Goal: Task Accomplishment & Management: Manage account settings

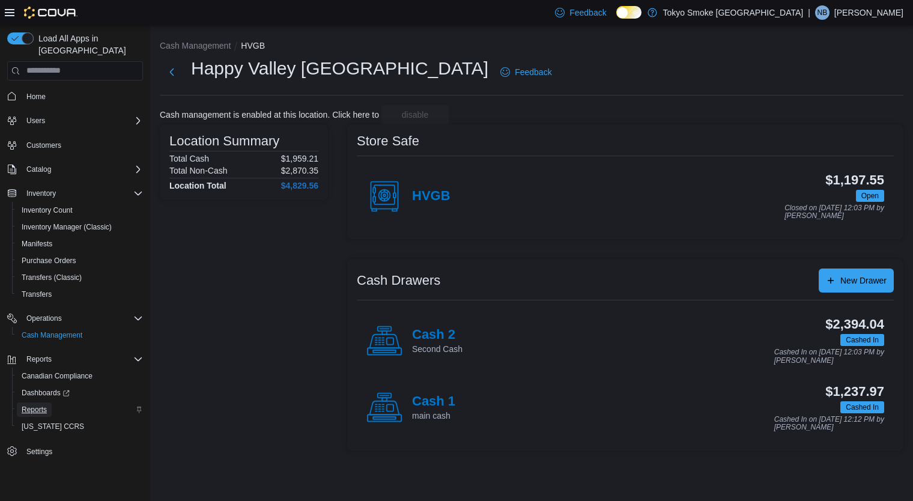
click at [35, 405] on span "Reports" at bounding box center [34, 410] width 25 height 10
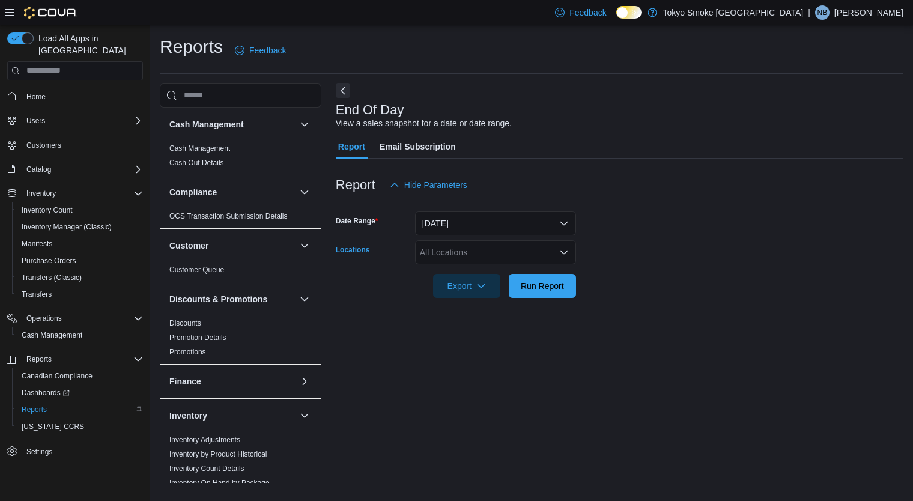
click at [473, 258] on div "All Locations" at bounding box center [495, 252] width 161 height 24
type input "***"
click at [472, 278] on span "Happy Valley [GEOGRAPHIC_DATA]" at bounding box center [516, 273] width 139 height 12
click at [705, 272] on div at bounding box center [620, 269] width 568 height 10
click at [526, 291] on span "Run Report" at bounding box center [542, 285] width 53 height 24
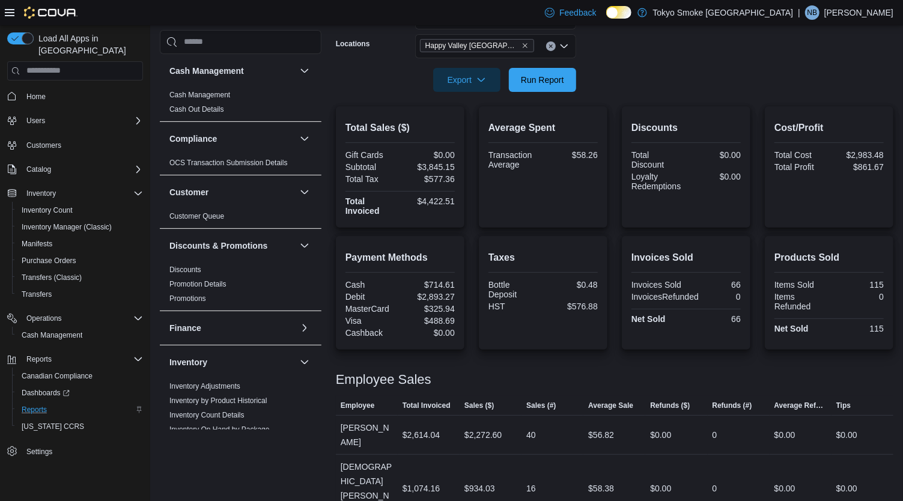
scroll to position [205, 0]
click at [53, 331] on span "Cash Management" at bounding box center [52, 336] width 61 height 10
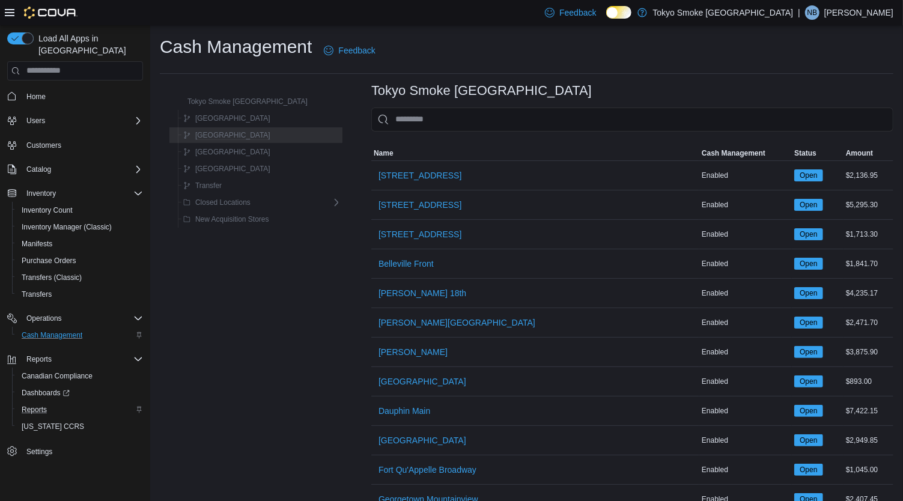
scroll to position [233, 0]
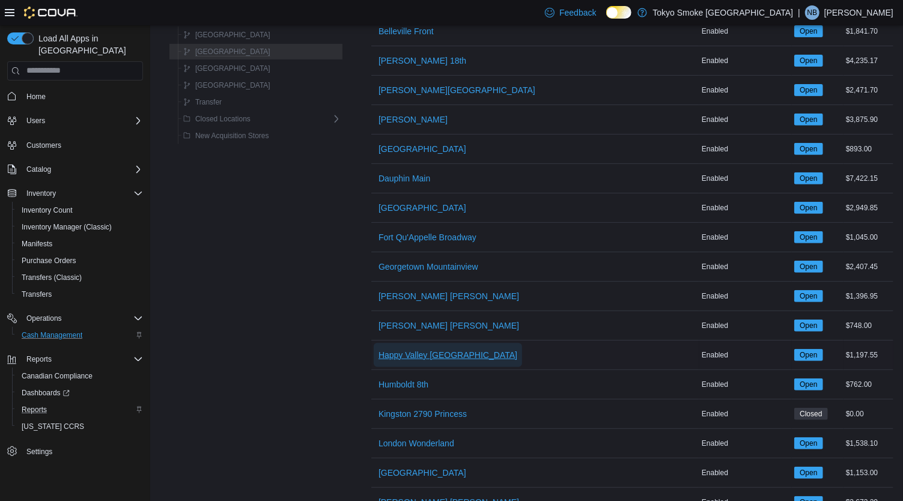
click at [416, 358] on span "Happy Valley [GEOGRAPHIC_DATA]" at bounding box center [448, 355] width 139 height 24
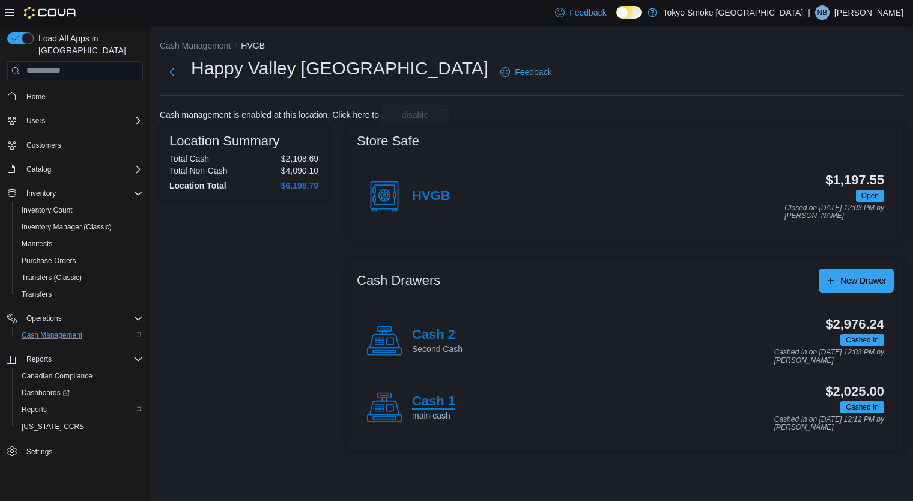
click at [412, 407] on h4 "Cash 1" at bounding box center [433, 402] width 43 height 16
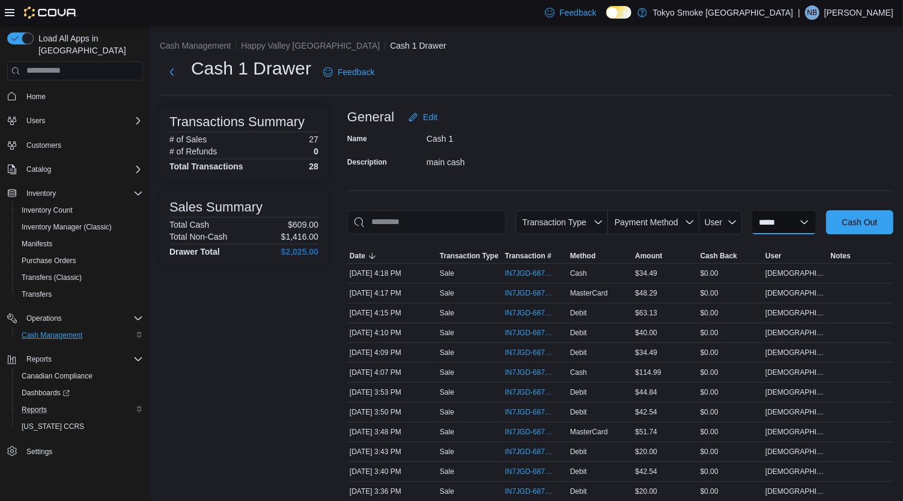
click at [784, 221] on select "**********" at bounding box center [784, 222] width 65 height 24
select select "*********"
click at [752, 210] on select "**********" at bounding box center [784, 222] width 65 height 24
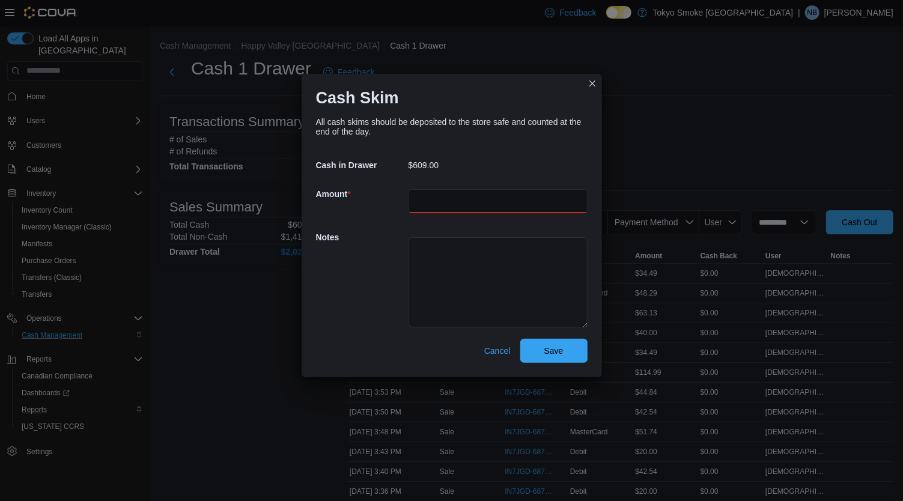
click at [488, 206] on input "number" at bounding box center [498, 201] width 179 height 24
type input "*"
click at [455, 268] on textarea at bounding box center [498, 282] width 179 height 90
click at [431, 201] on input "number" at bounding box center [498, 201] width 179 height 24
type input "**"
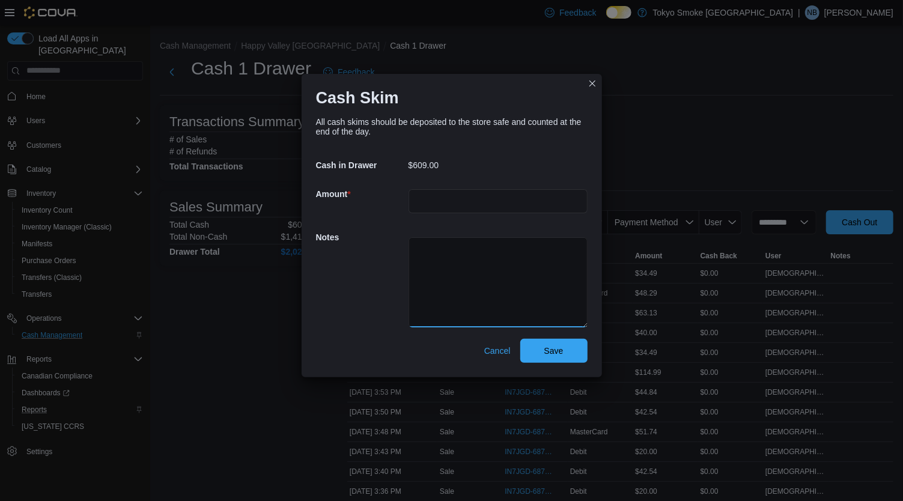
click at [457, 259] on textarea at bounding box center [498, 282] width 179 height 90
type textarea "**********"
click at [493, 351] on span "Cancel" at bounding box center [497, 351] width 26 height 12
select select
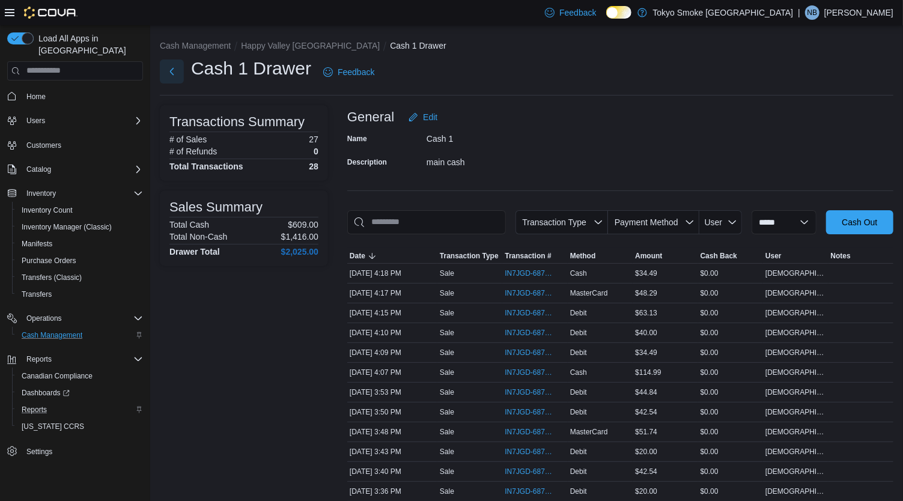
click at [178, 71] on button "Next" at bounding box center [172, 71] width 24 height 24
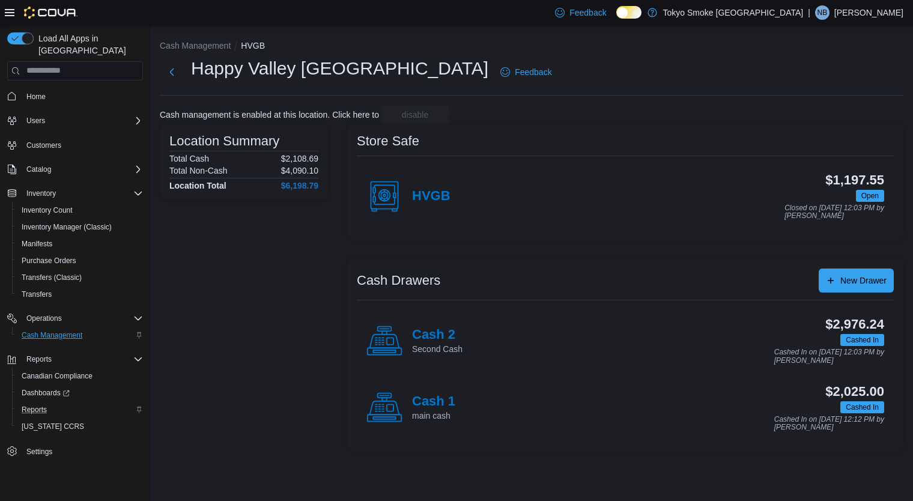
click at [364, 186] on div "HVGB $1,197.55 Open Closed on [DATE] 12:03 PM by [PERSON_NAME]" at bounding box center [625, 196] width 537 height 67
click at [368, 190] on icon at bounding box center [385, 196] width 36 height 36
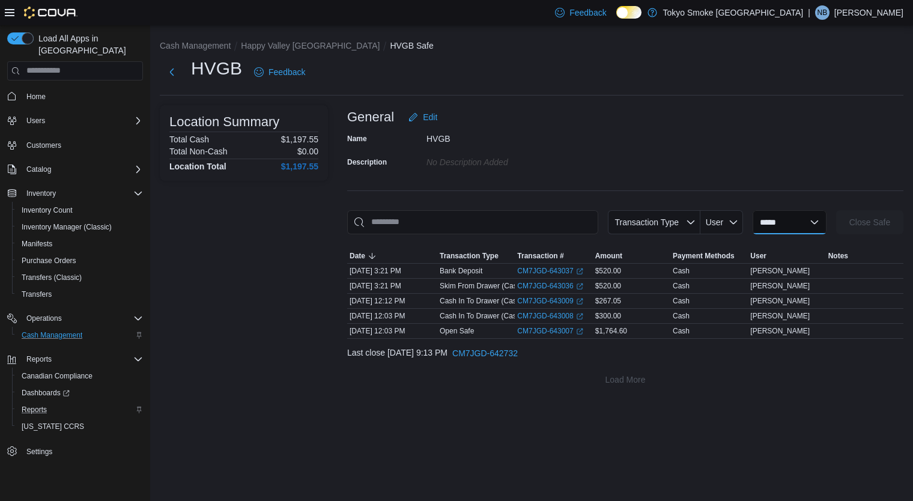
drag, startPoint x: 777, startPoint y: 225, endPoint x: 773, endPoint y: 230, distance: 6.9
click at [773, 230] on select "**********" at bounding box center [790, 222] width 74 height 24
select select "**********"
click at [753, 210] on select "**********" at bounding box center [790, 222] width 74 height 24
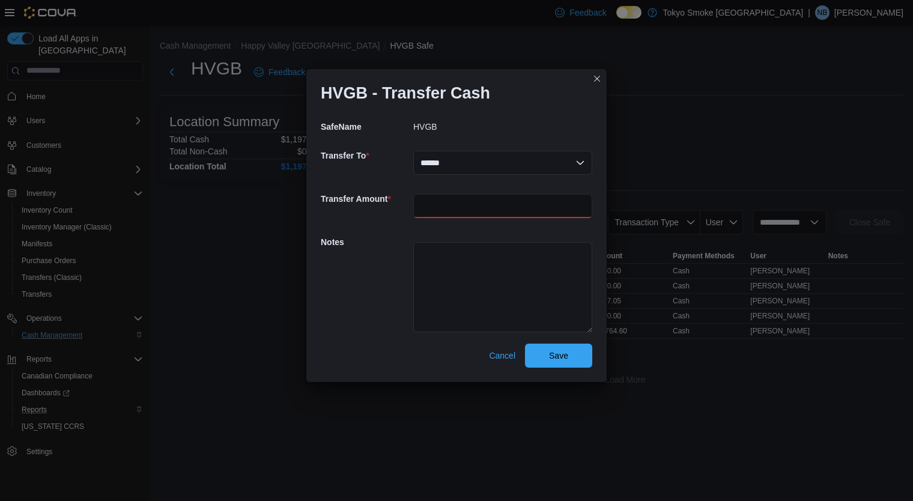
click at [528, 213] on input "number" at bounding box center [502, 206] width 179 height 24
type input "**"
click at [500, 264] on textarea at bounding box center [502, 287] width 179 height 90
type textarea "**********"
click at [500, 264] on textarea "**********" at bounding box center [502, 287] width 179 height 90
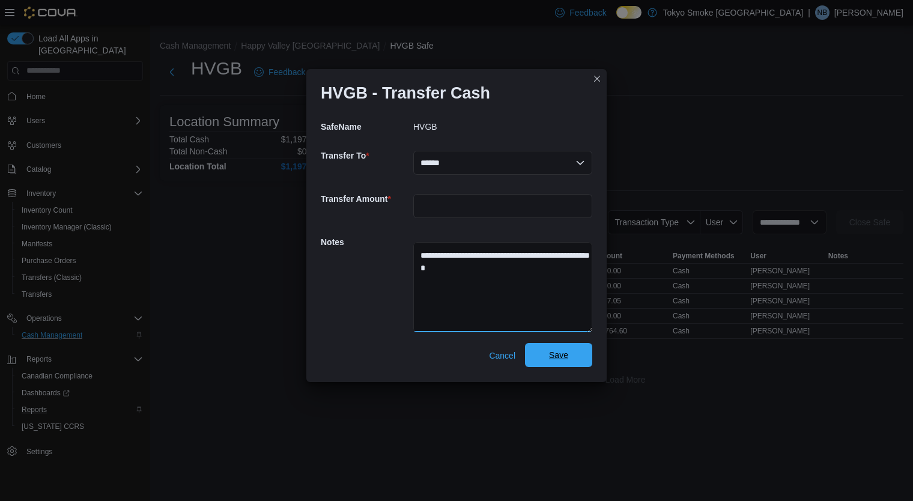
type textarea "**********"
click at [555, 354] on span "Save" at bounding box center [558, 355] width 19 height 12
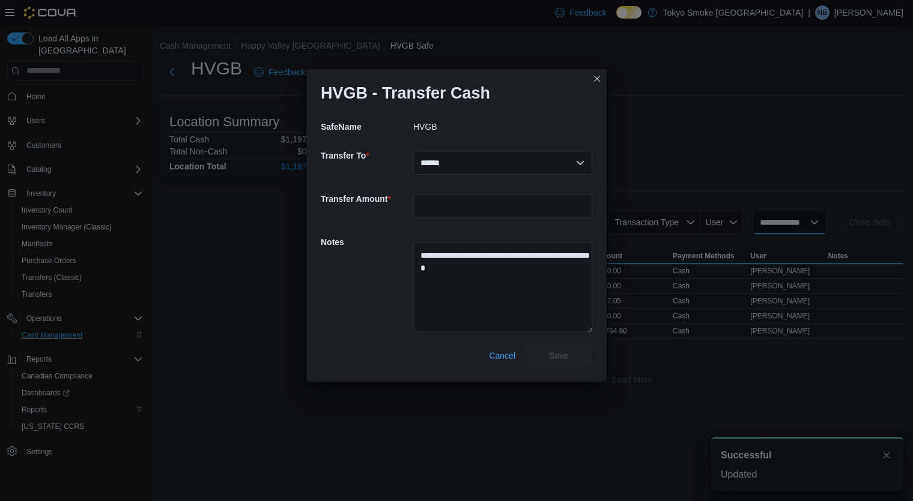
select select
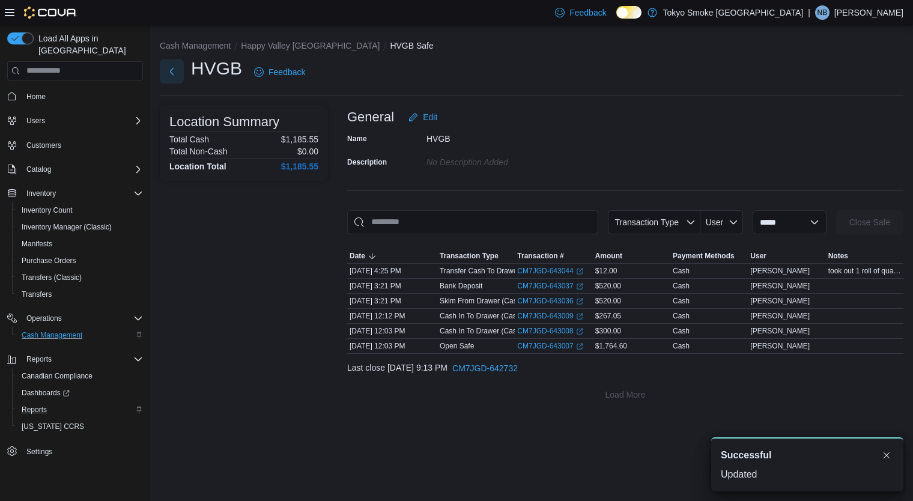
click at [178, 73] on button "Next" at bounding box center [172, 71] width 24 height 24
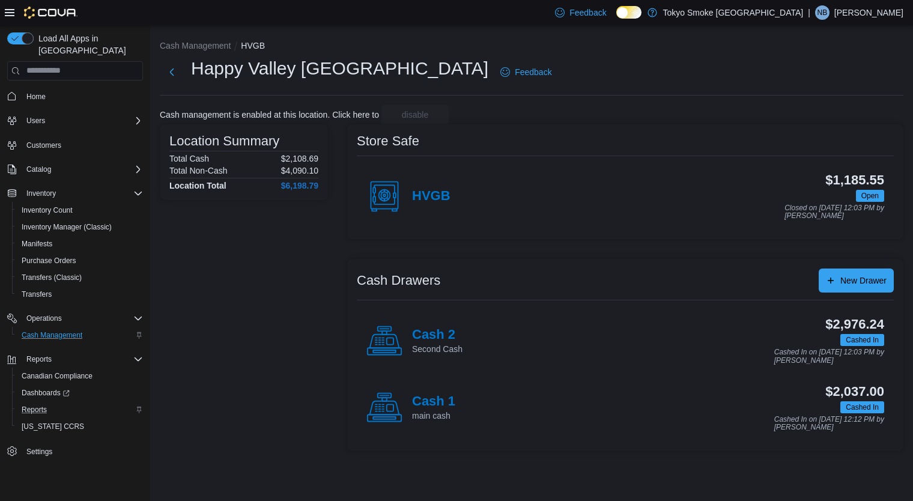
click at [370, 401] on icon at bounding box center [385, 408] width 36 height 36
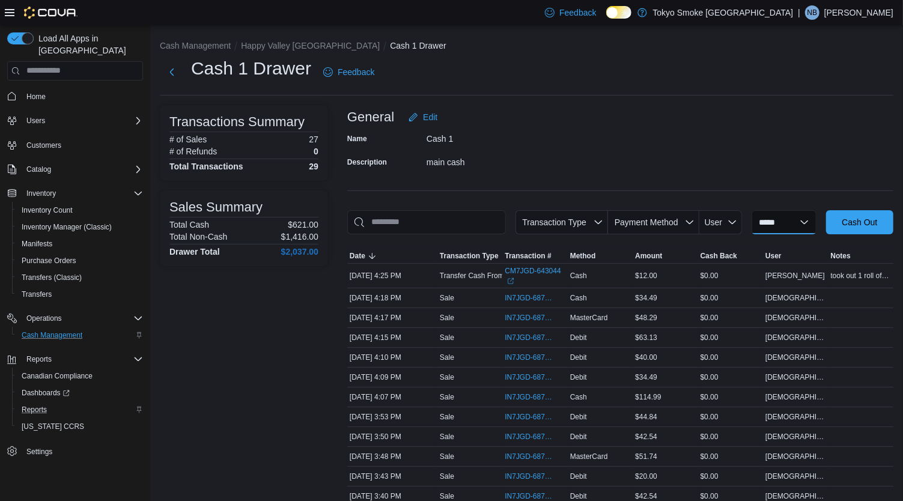
click at [797, 231] on select "**********" at bounding box center [784, 222] width 65 height 24
select select "*********"
click at [752, 210] on select "**********" at bounding box center [784, 222] width 65 height 24
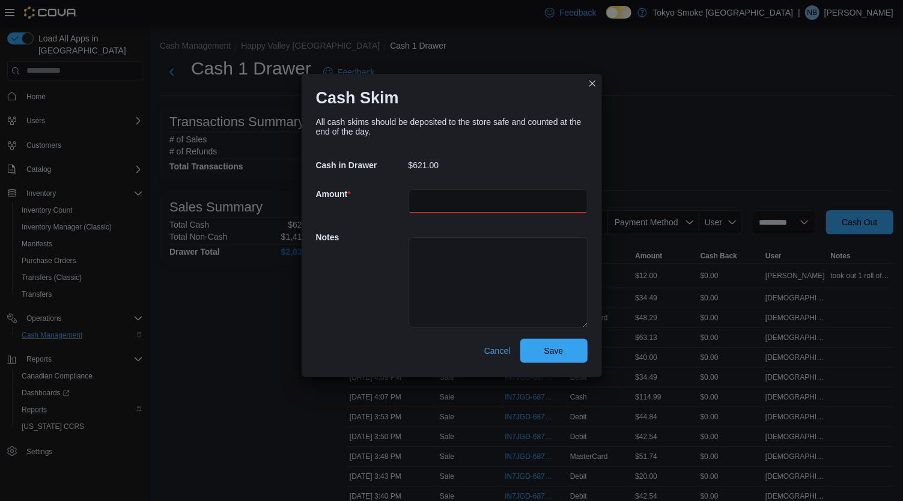
click at [477, 199] on input "number" at bounding box center [498, 201] width 179 height 24
type input "**"
click at [349, 337] on div "Notes" at bounding box center [452, 281] width 272 height 116
click at [567, 346] on span "Save" at bounding box center [554, 350] width 53 height 24
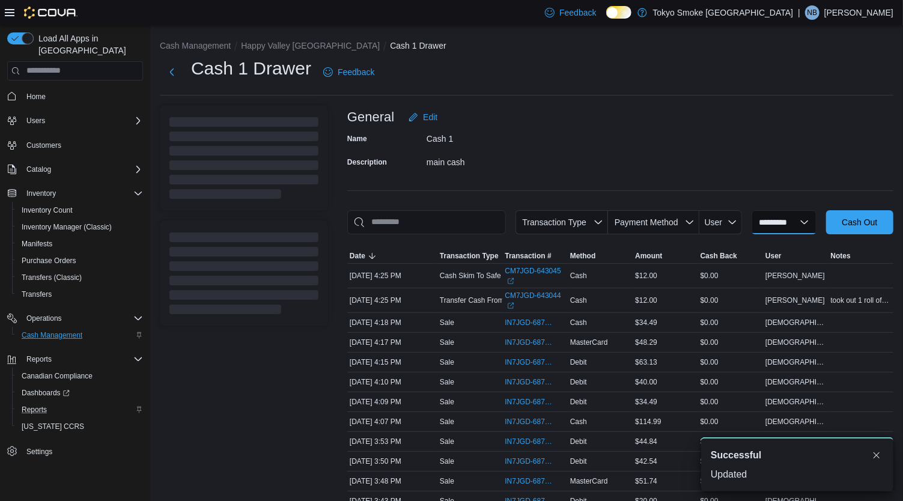
select select
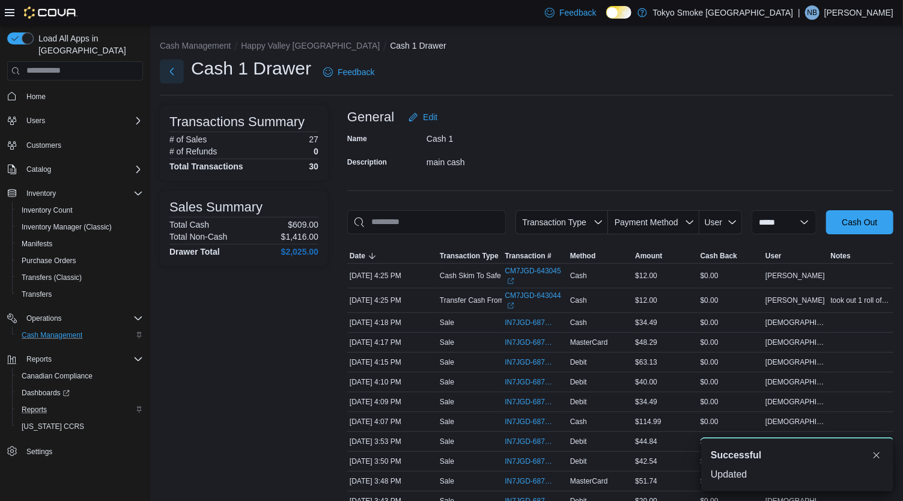
click at [166, 68] on button "Next" at bounding box center [172, 71] width 24 height 24
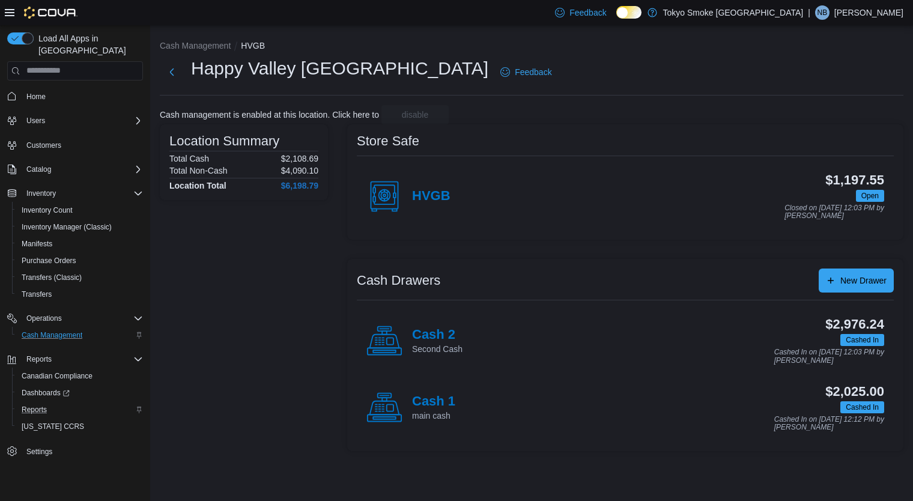
click at [374, 355] on icon at bounding box center [385, 341] width 36 height 36
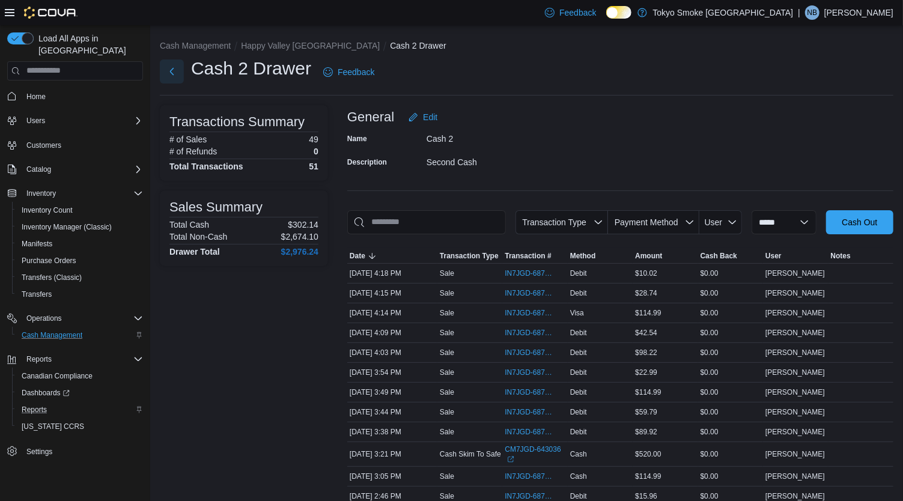
click at [171, 66] on button "Next" at bounding box center [172, 71] width 24 height 24
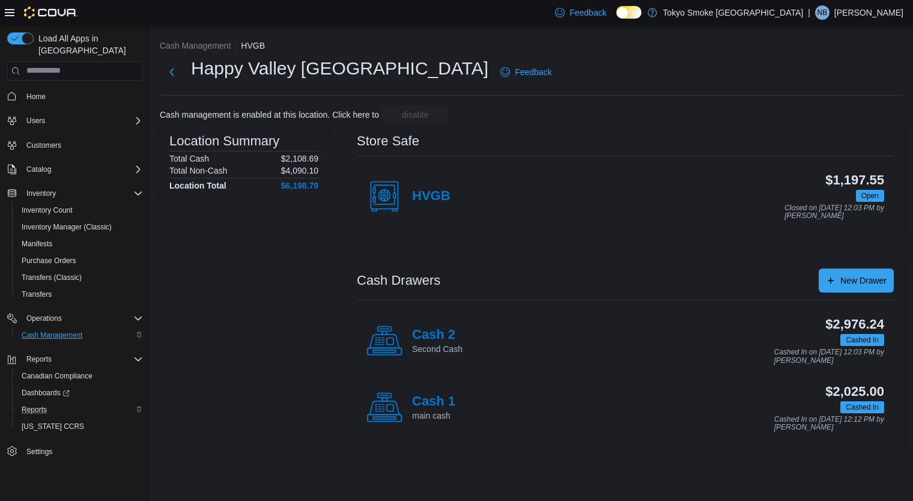
click at [379, 442] on div "Cash Drawers New Drawer Cash 2 Second Cash $2,976.24 Cashed In Cashed In on [DA…" at bounding box center [625, 355] width 557 height 192
click at [379, 412] on icon at bounding box center [385, 408] width 36 height 36
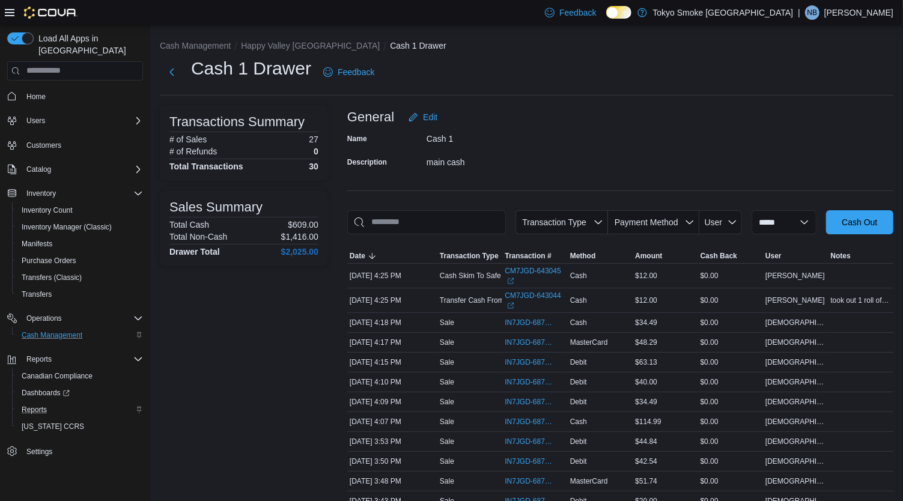
click at [296, 42] on button "Happy Valley [GEOGRAPHIC_DATA]" at bounding box center [310, 46] width 139 height 10
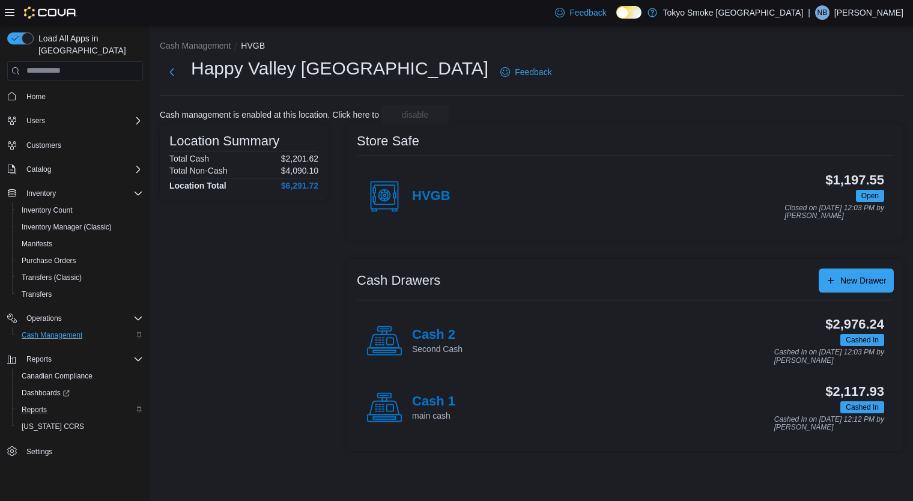
click at [436, 187] on div "HVGB" at bounding box center [409, 196] width 84 height 36
click at [421, 404] on h4 "Cash 1" at bounding box center [433, 402] width 43 height 16
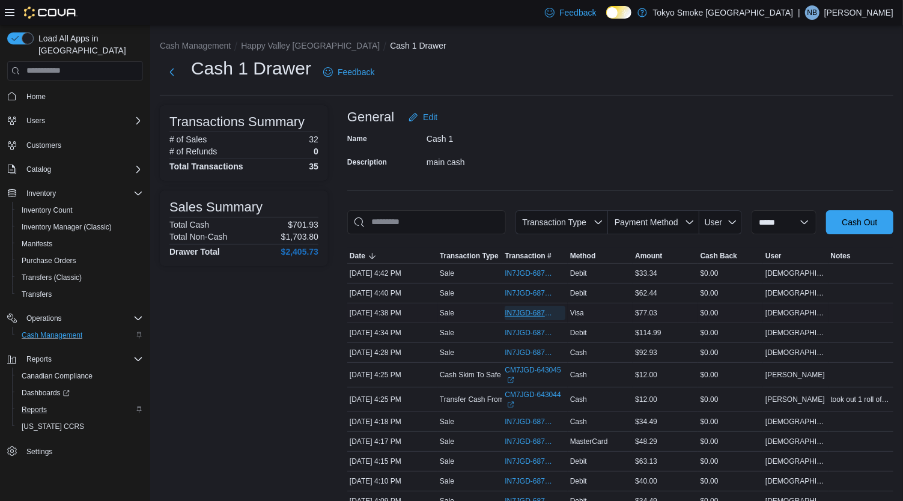
click at [528, 309] on span "IN7JGD-6878139" at bounding box center [529, 313] width 48 height 10
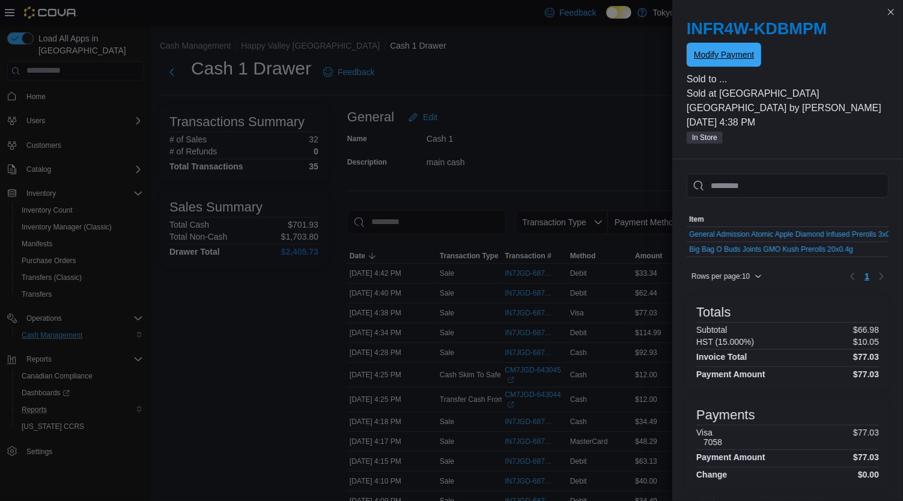
click at [734, 59] on span "Modify Payment" at bounding box center [724, 55] width 60 height 12
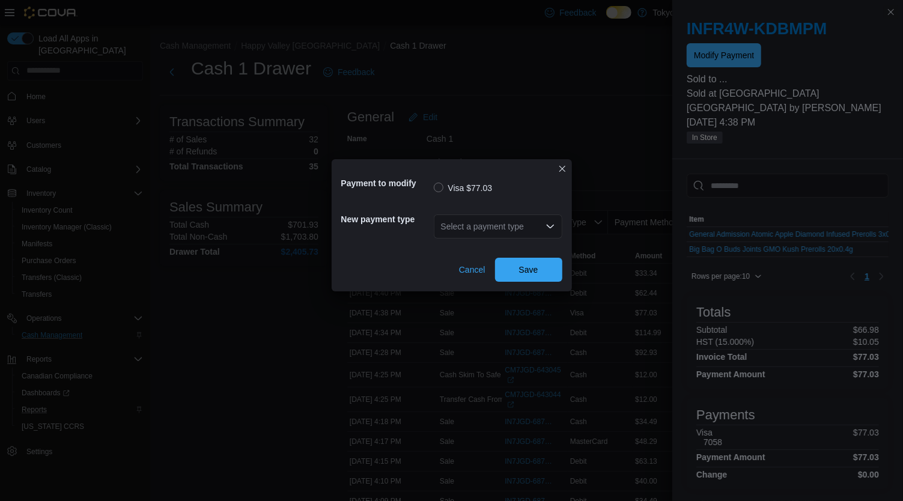
click at [523, 234] on div "Select a payment type" at bounding box center [498, 227] width 129 height 24
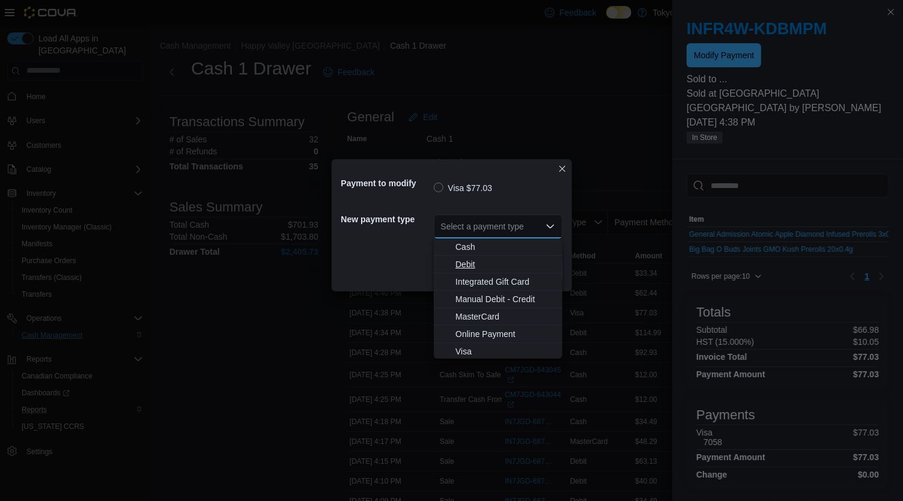
click at [466, 256] on button "Debit" at bounding box center [498, 264] width 129 height 17
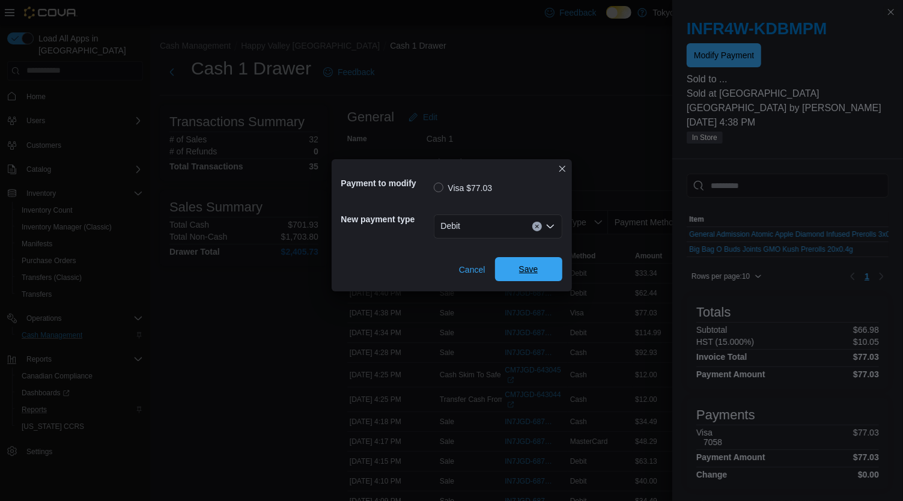
click at [509, 267] on span "Save" at bounding box center [528, 269] width 53 height 24
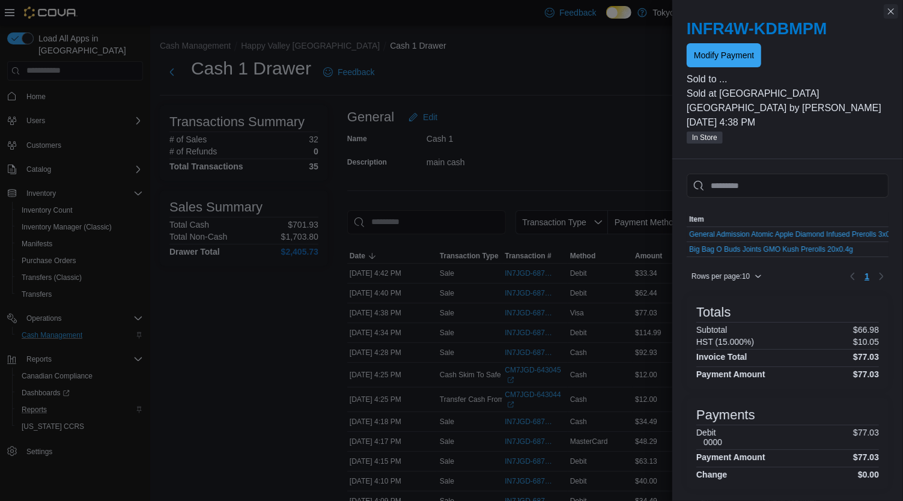
click at [894, 16] on button "Close this dialog" at bounding box center [891, 11] width 14 height 14
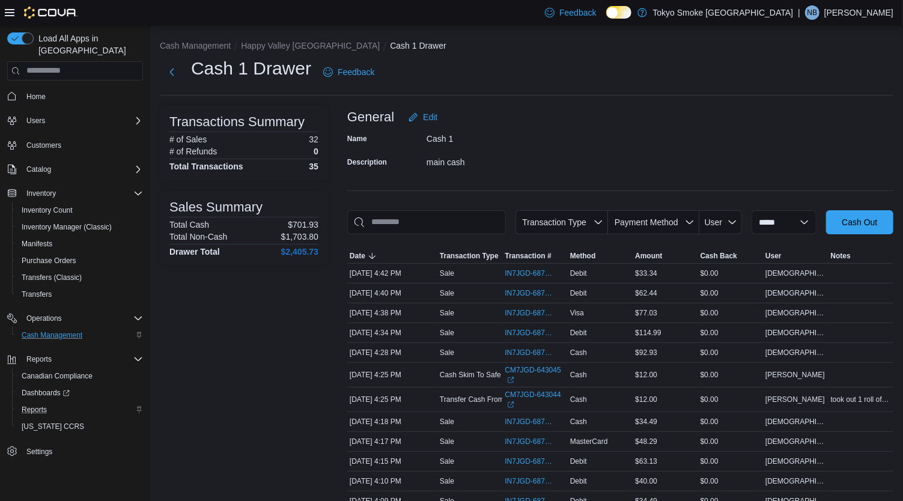
click at [174, 94] on div "Cash 1 Drawer Feedback" at bounding box center [527, 75] width 734 height 39
click at [165, 70] on button "Next" at bounding box center [172, 71] width 24 height 24
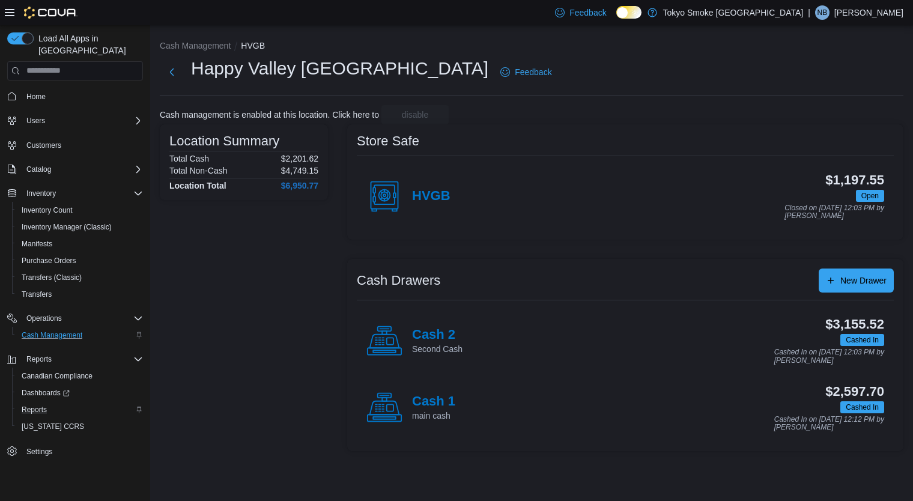
click at [386, 416] on icon at bounding box center [385, 408] width 36 height 36
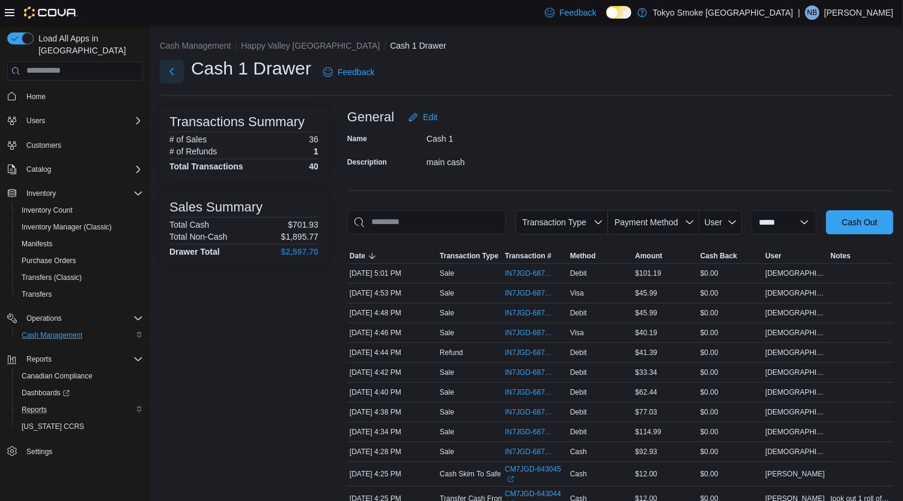
click at [171, 79] on button "Next" at bounding box center [172, 71] width 24 height 24
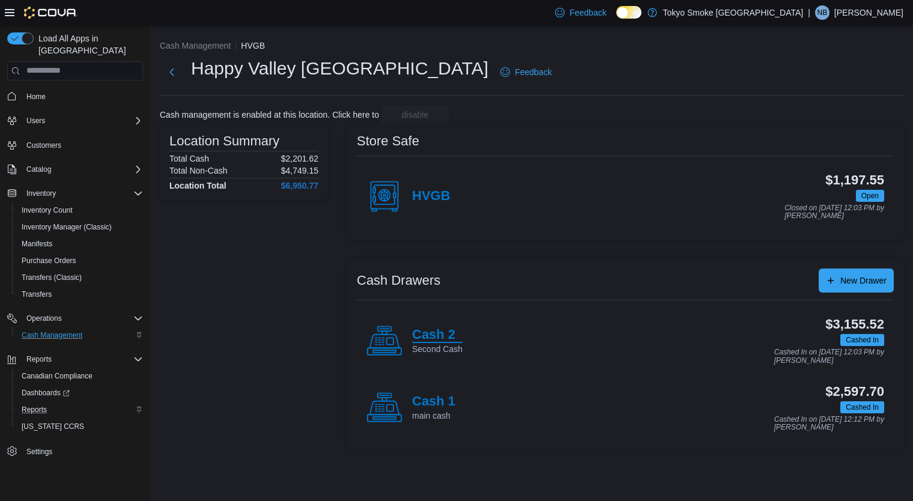
click at [416, 332] on h4 "Cash 2" at bounding box center [437, 336] width 50 height 16
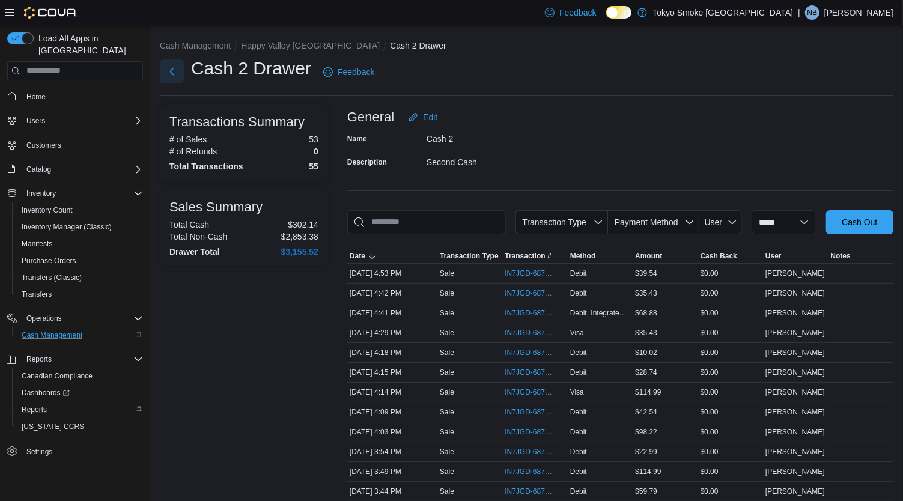
click at [161, 71] on button "Next" at bounding box center [172, 71] width 24 height 24
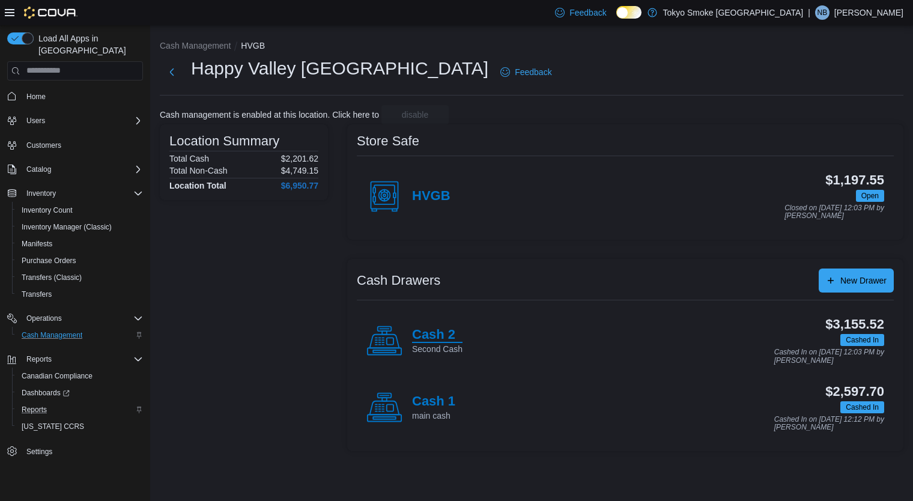
click at [430, 338] on h4 "Cash 2" at bounding box center [437, 336] width 50 height 16
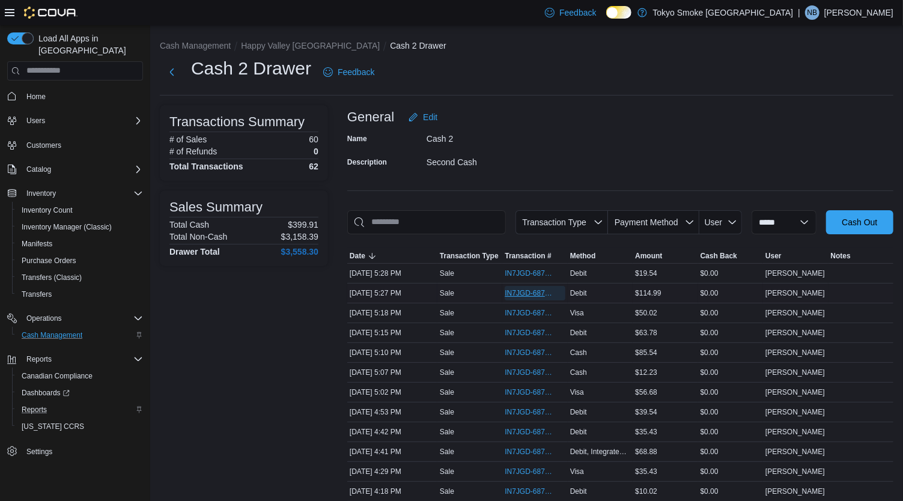
click at [532, 294] on span "IN7JGD-6878450" at bounding box center [529, 293] width 48 height 10
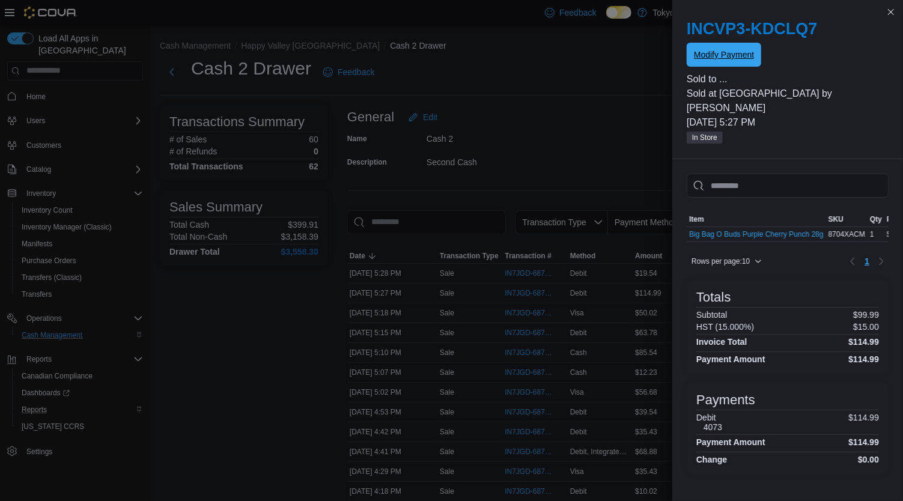
click at [726, 44] on span "Modify Payment" at bounding box center [724, 55] width 60 height 24
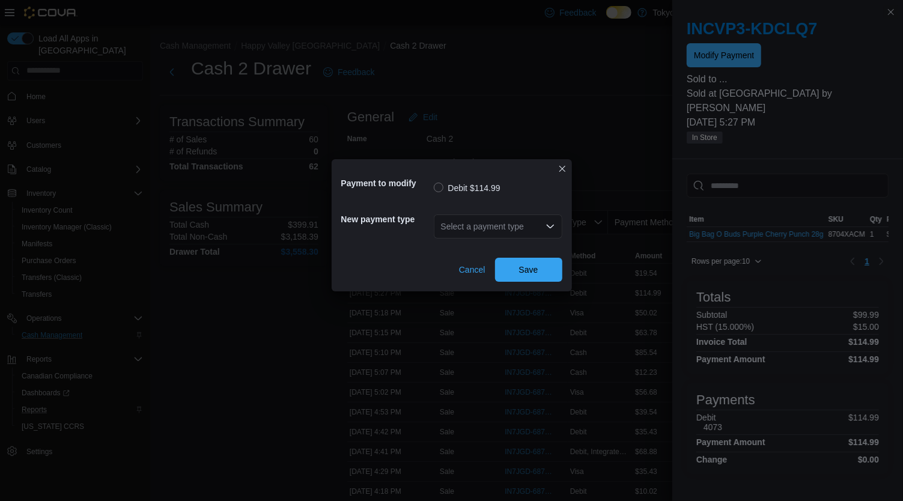
click at [551, 219] on div "Select a payment type" at bounding box center [498, 227] width 129 height 24
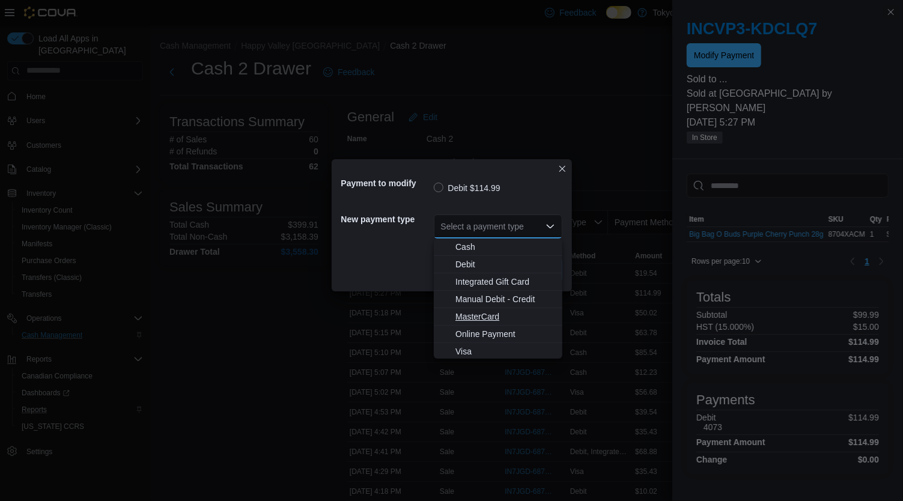
click at [493, 319] on span "MasterCard" at bounding box center [506, 317] width 100 height 12
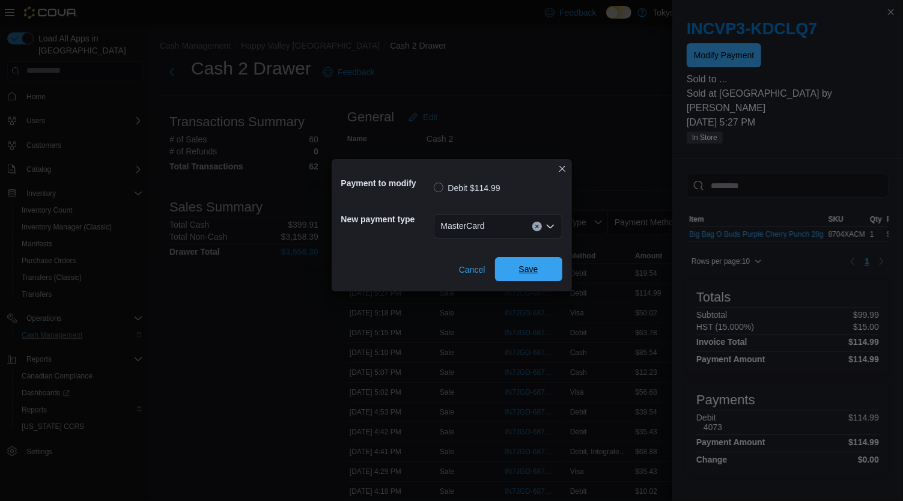
click at [520, 269] on span "Save" at bounding box center [528, 269] width 19 height 12
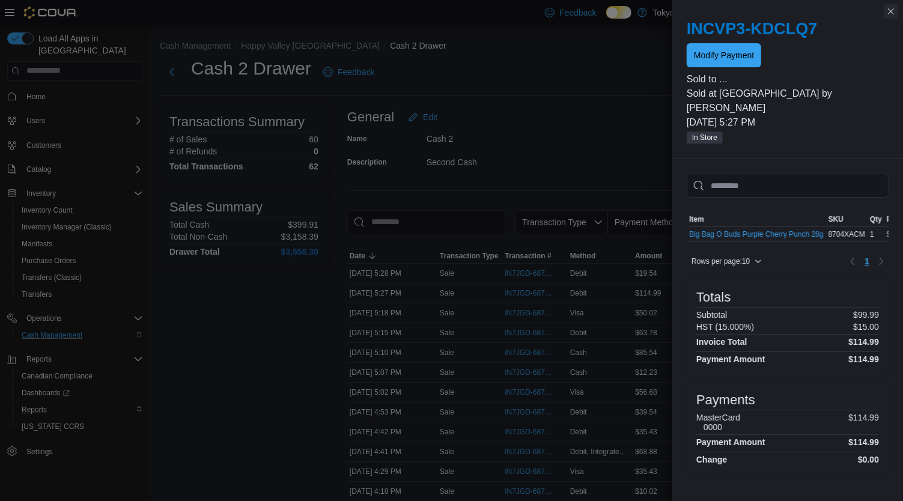
click at [891, 13] on button "Close this dialog" at bounding box center [891, 11] width 14 height 14
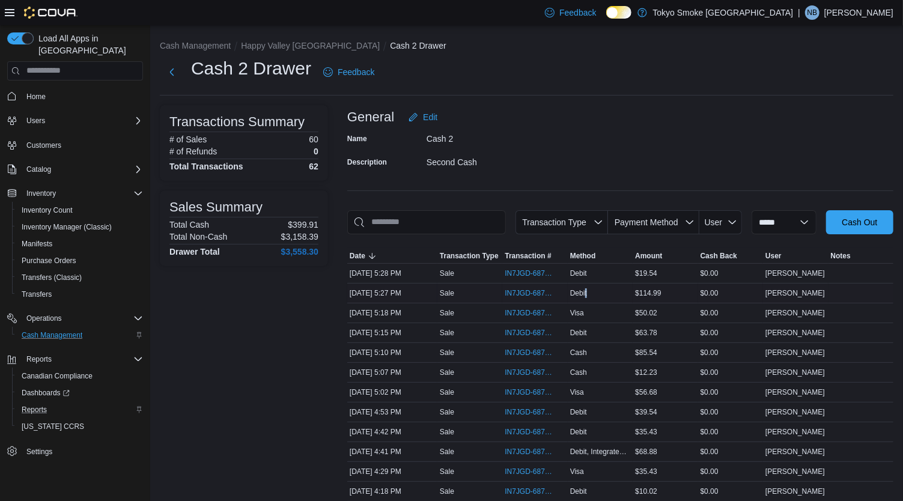
click at [593, 289] on div "Debit" at bounding box center [600, 293] width 65 height 14
click at [535, 290] on span "IN7JGD-6878450" at bounding box center [529, 293] width 48 height 10
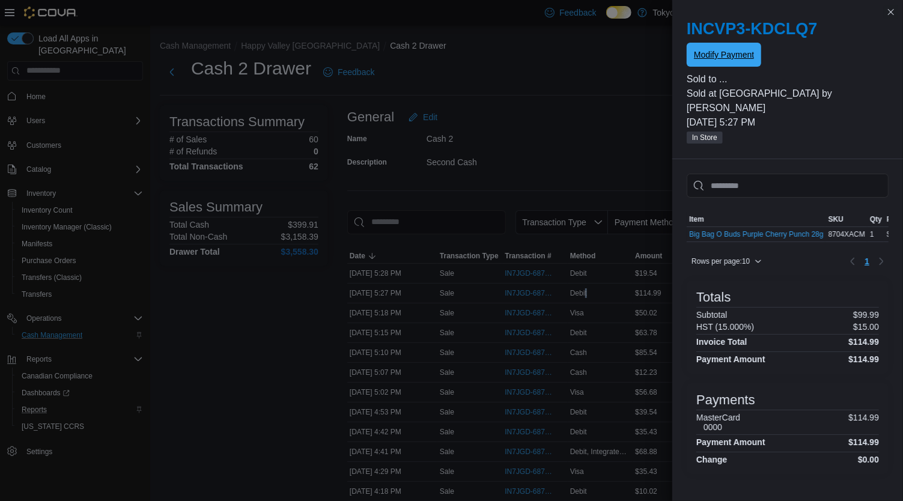
click at [736, 52] on span "Modify Payment" at bounding box center [724, 55] width 60 height 12
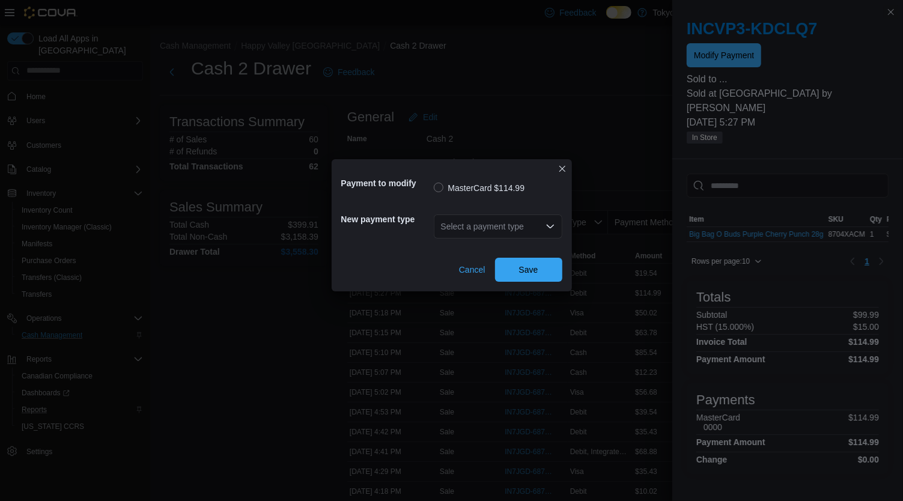
click at [554, 221] on div "Select a payment type" at bounding box center [498, 227] width 129 height 24
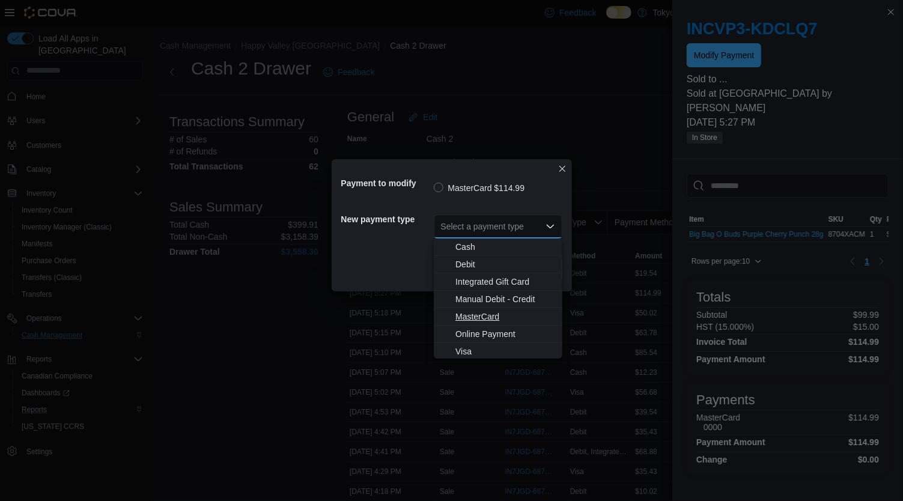
click at [502, 316] on span "MasterCard" at bounding box center [506, 317] width 100 height 12
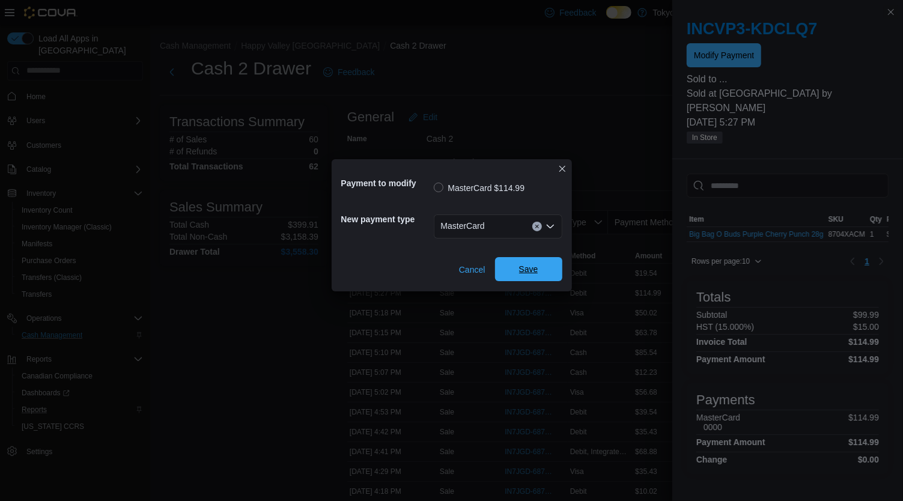
click at [524, 271] on span "Save" at bounding box center [528, 269] width 19 height 12
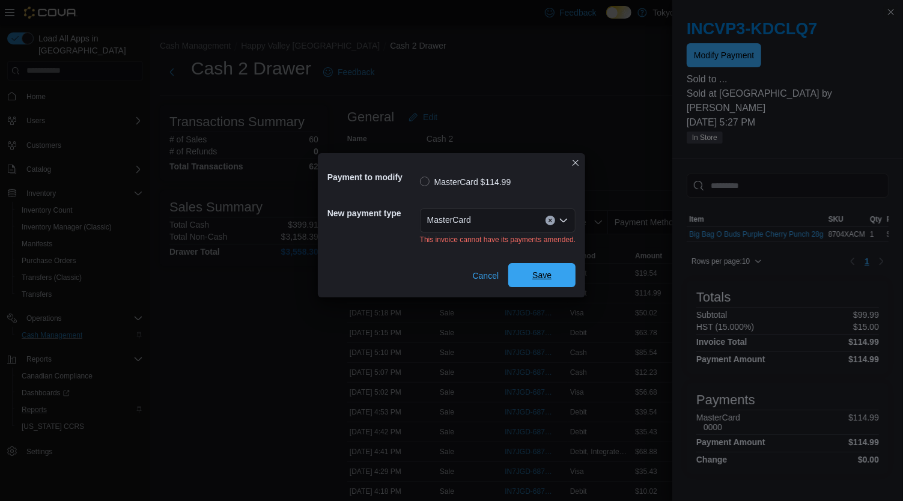
click at [524, 271] on span "Save" at bounding box center [542, 275] width 53 height 24
click at [573, 161] on button "Closes this modal window" at bounding box center [576, 162] width 14 height 14
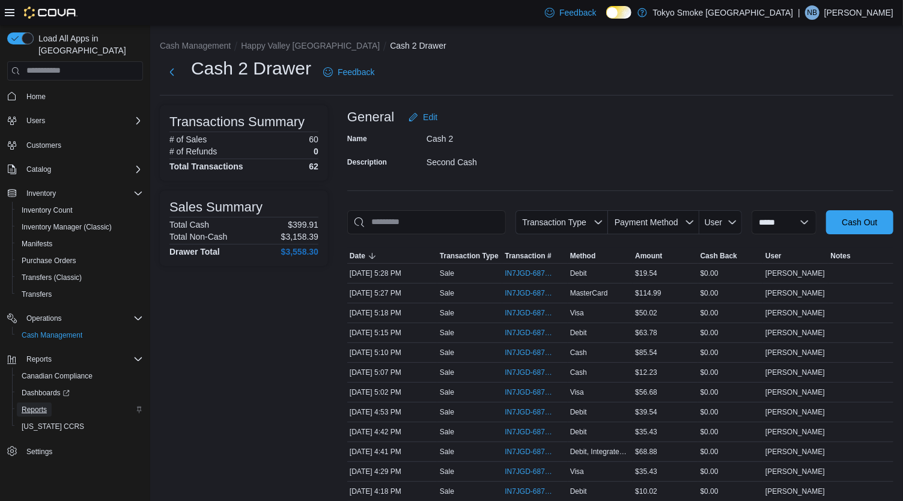
click at [28, 405] on span "Reports" at bounding box center [34, 410] width 25 height 10
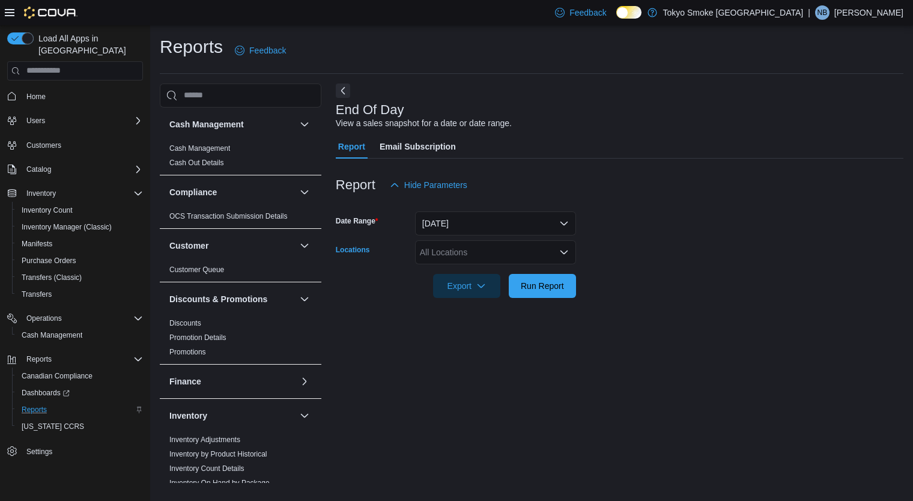
click at [512, 259] on div "All Locations" at bounding box center [495, 252] width 161 height 24
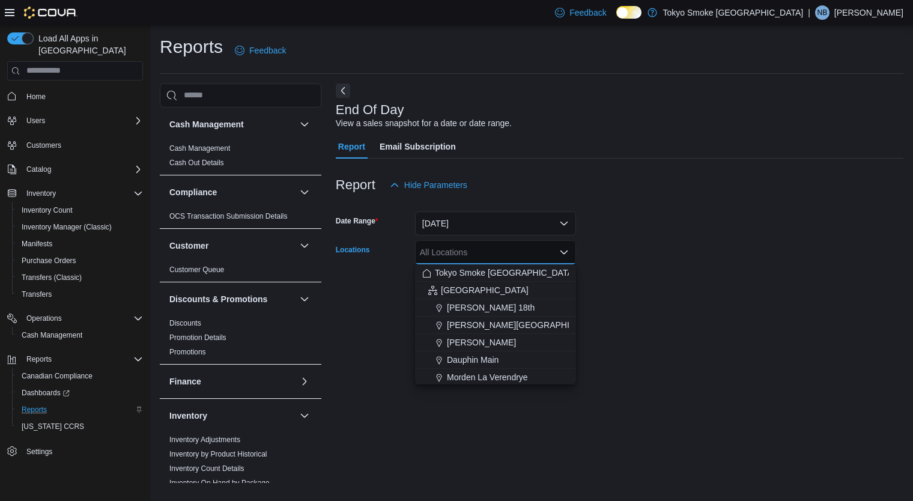
click at [512, 259] on div "All Locations" at bounding box center [495, 252] width 161 height 24
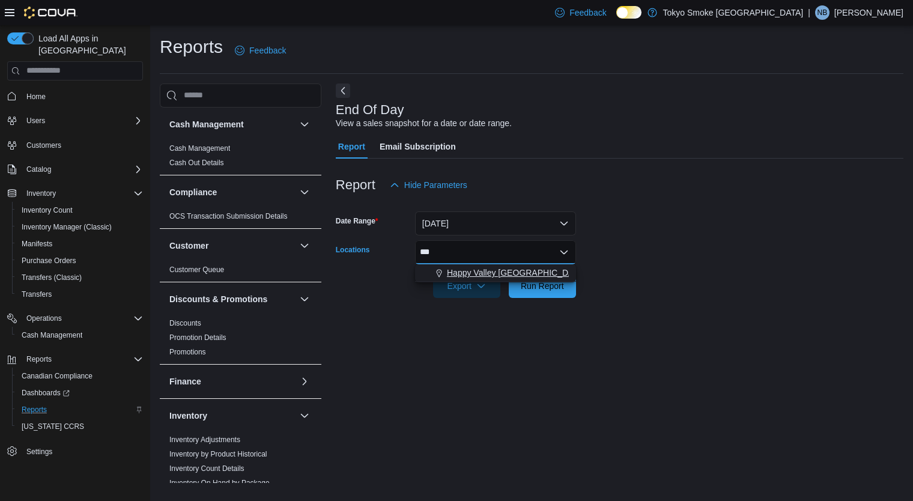
type input "***"
click at [504, 278] on span "Happy Valley [GEOGRAPHIC_DATA]" at bounding box center [516, 273] width 139 height 12
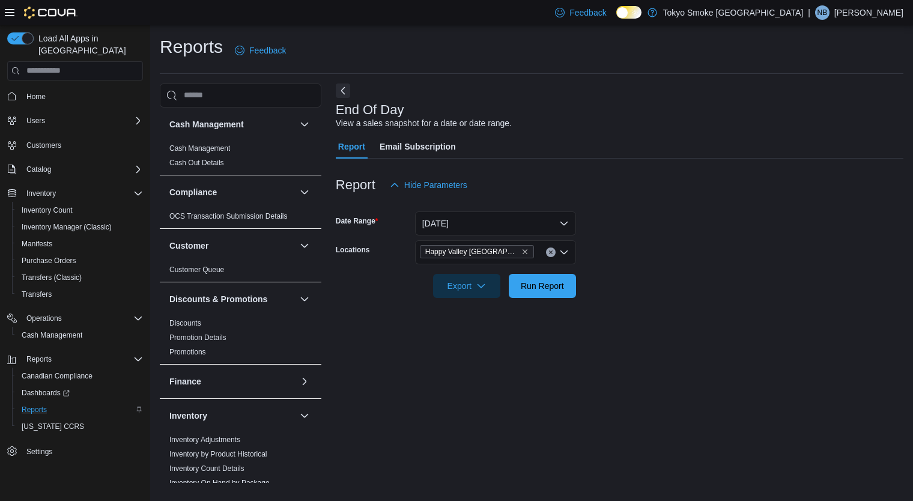
click at [689, 295] on form "Date Range Today Locations Happy Valley Goose Bay Export Run Report" at bounding box center [620, 247] width 568 height 101
click at [546, 288] on span "Run Report" at bounding box center [542, 285] width 43 height 12
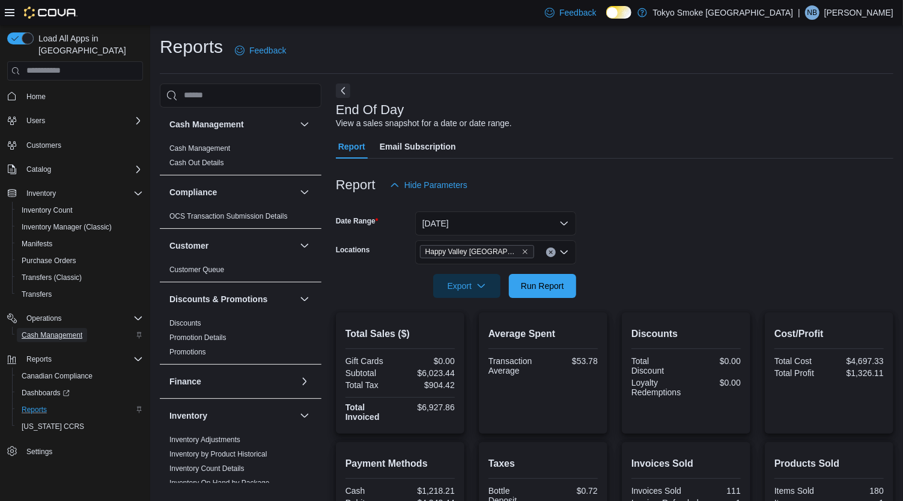
click at [57, 331] on span "Cash Management" at bounding box center [52, 336] width 61 height 10
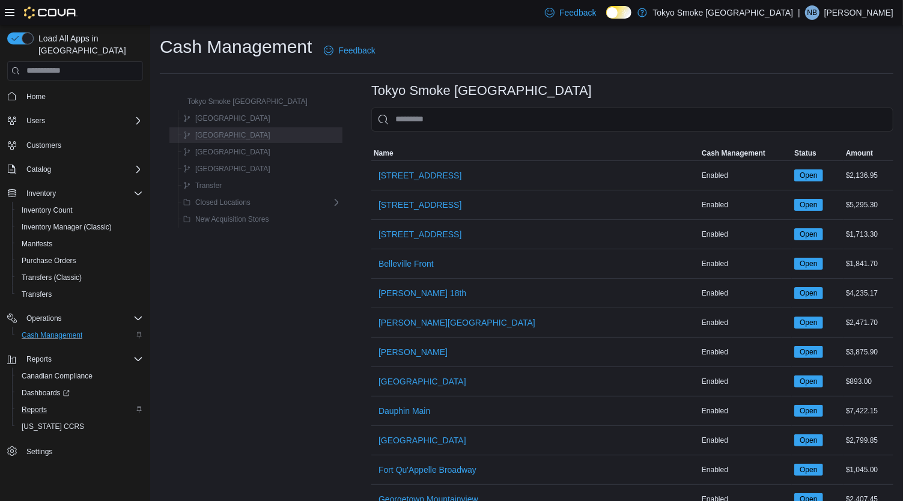
click at [240, 132] on span "[GEOGRAPHIC_DATA]" at bounding box center [232, 135] width 75 height 10
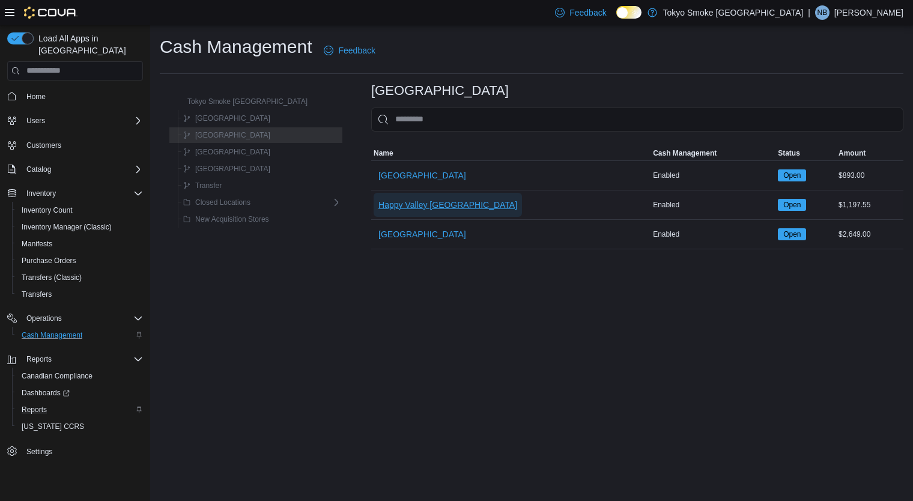
click at [436, 201] on span "Happy Valley [GEOGRAPHIC_DATA]" at bounding box center [448, 205] width 139 height 12
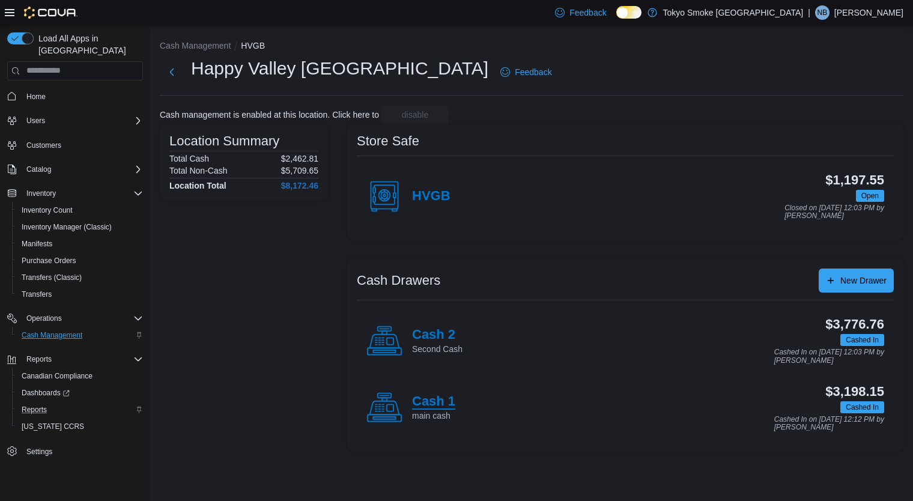
click at [441, 394] on h4 "Cash 1" at bounding box center [433, 402] width 43 height 16
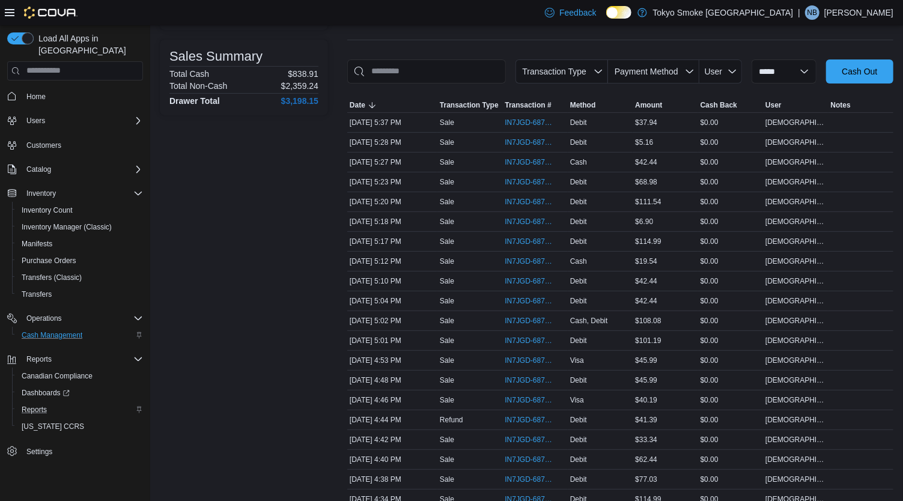
scroll to position [151, 0]
click at [544, 415] on span "IN7JGD-6878186" at bounding box center [529, 420] width 48 height 10
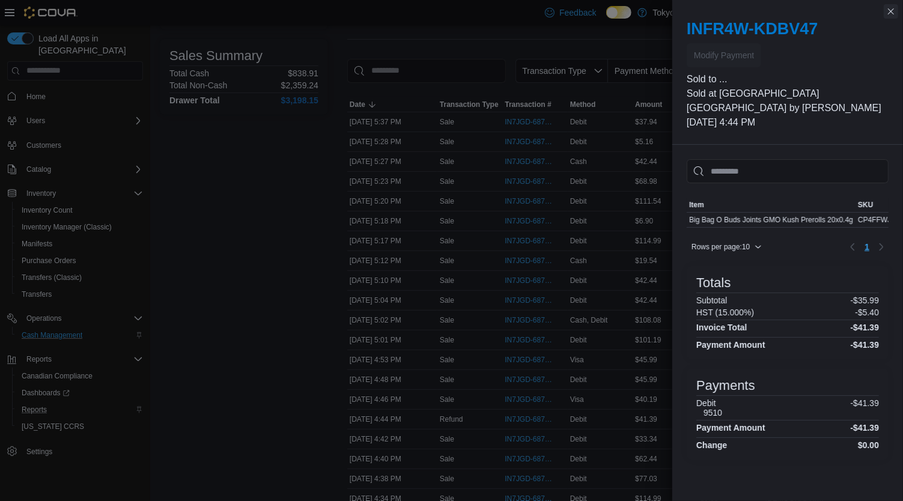
click at [890, 11] on button "Close this dialog" at bounding box center [891, 11] width 14 height 14
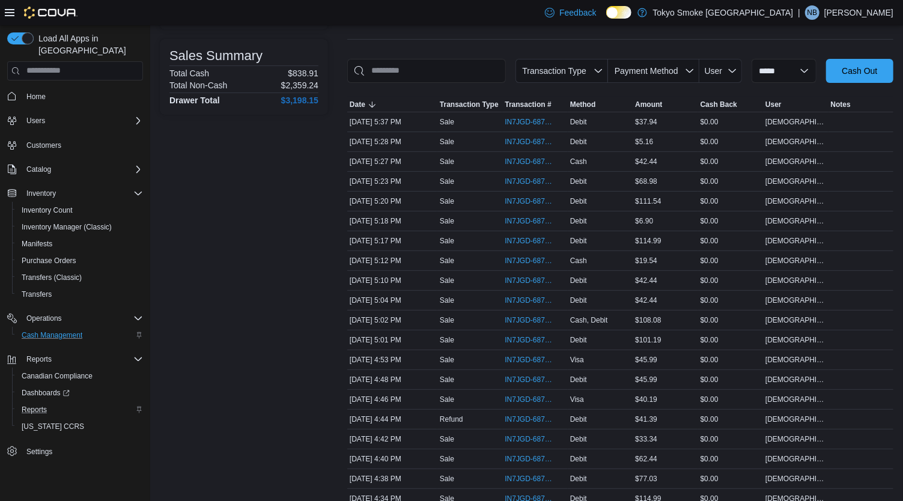
click at [61, 10] on img at bounding box center [50, 13] width 53 height 12
click at [33, 14] on img at bounding box center [50, 13] width 53 height 12
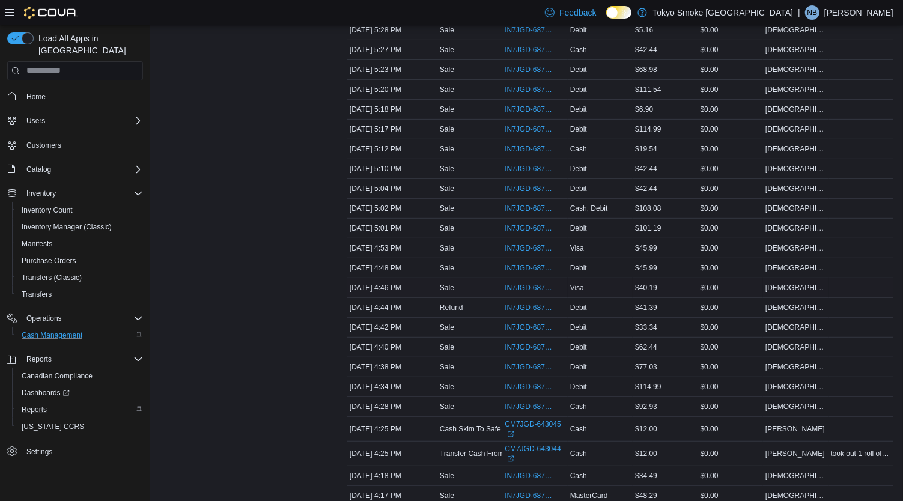
scroll to position [261, 0]
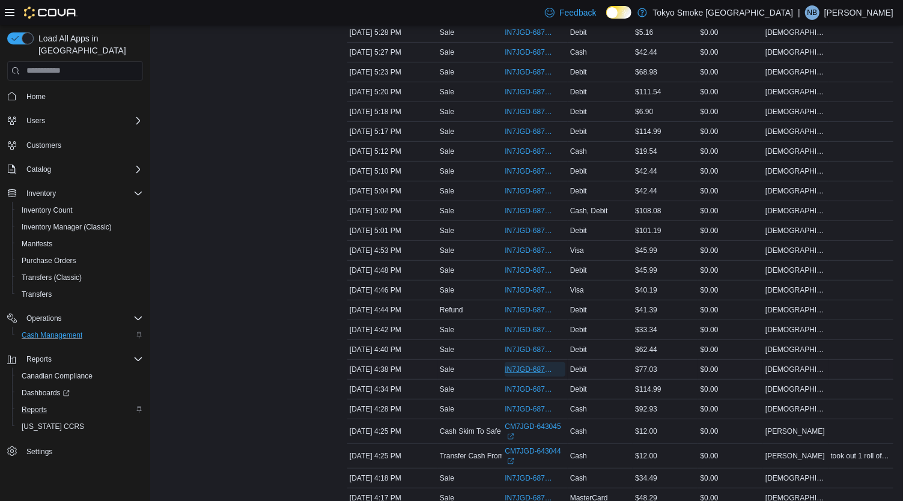
click at [524, 365] on span "IN7JGD-6878139" at bounding box center [529, 370] width 48 height 10
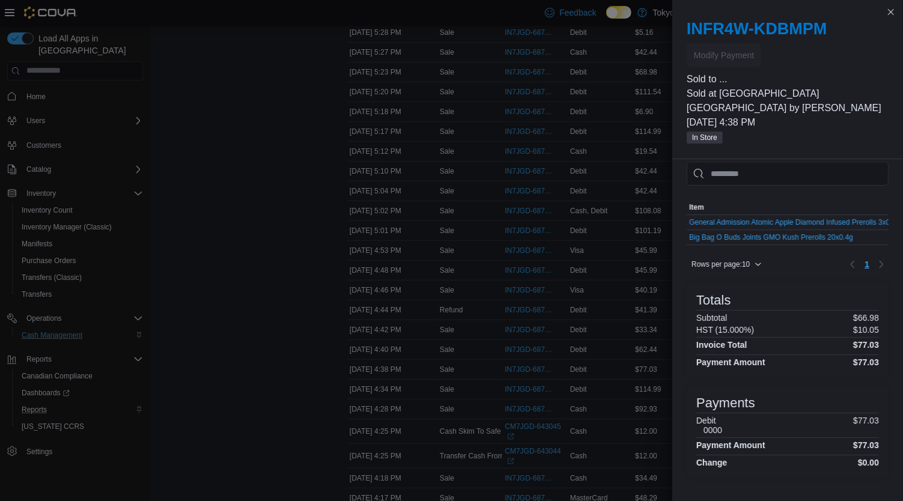
scroll to position [16, 0]
click at [892, 12] on button "Close this dialog" at bounding box center [891, 11] width 14 height 14
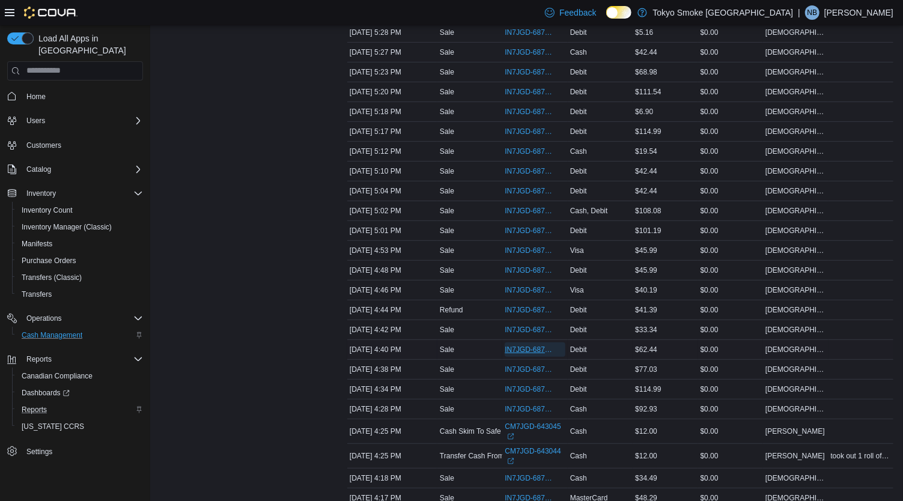
click at [538, 343] on span "IN7JGD-6878146" at bounding box center [535, 350] width 60 height 14
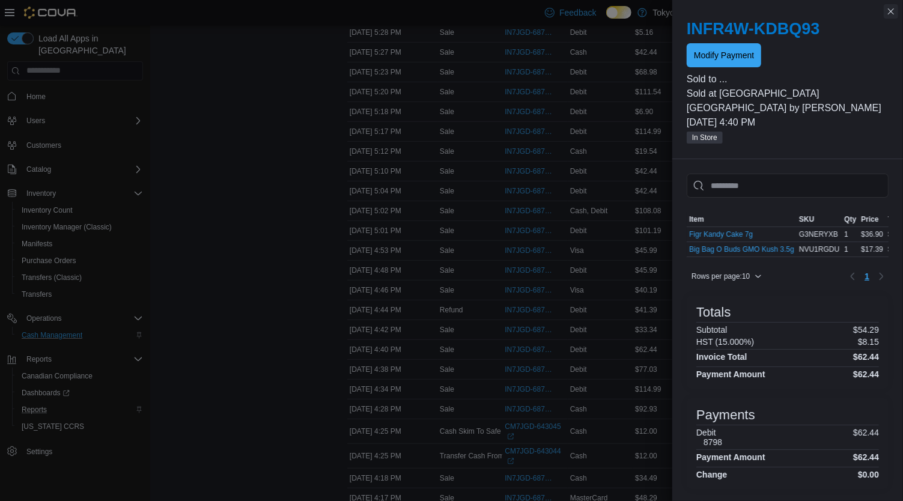
click at [897, 12] on button "Close this dialog" at bounding box center [891, 11] width 14 height 14
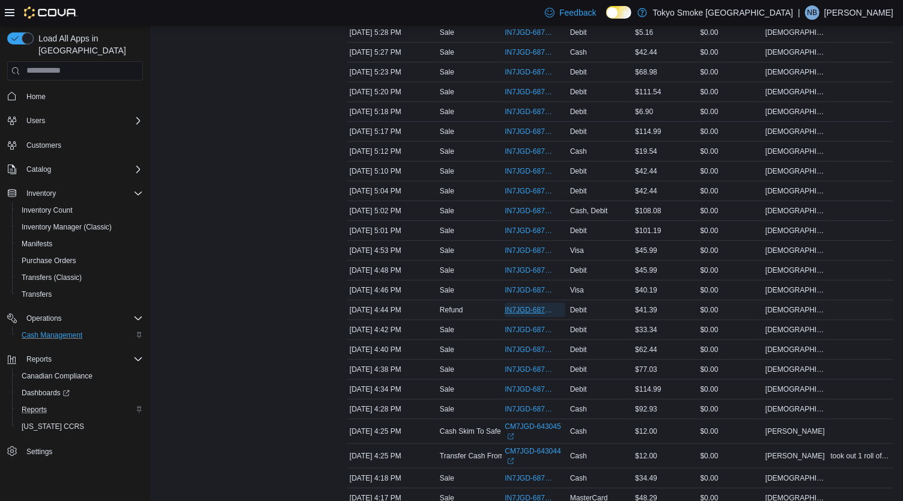
click at [534, 311] on span "IN7JGD-6878186" at bounding box center [535, 310] width 60 height 14
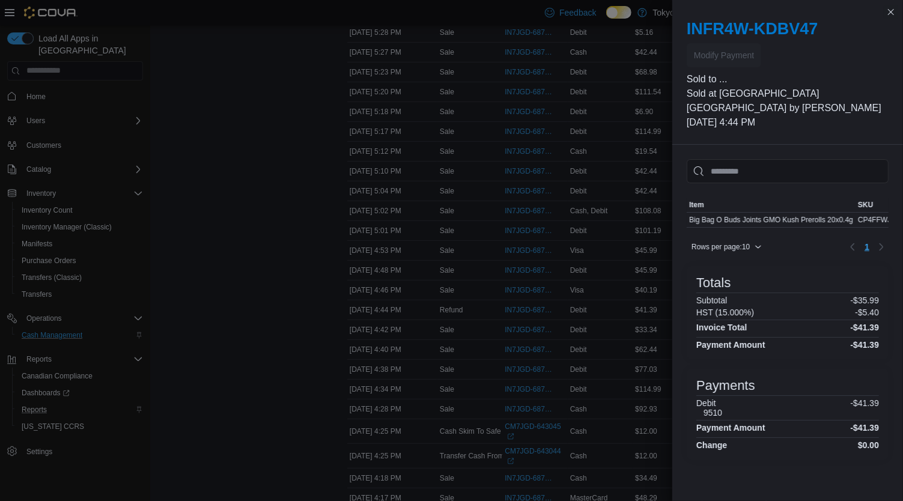
scroll to position [0, 82]
click at [897, 10] on button "Close this dialog" at bounding box center [891, 11] width 14 height 14
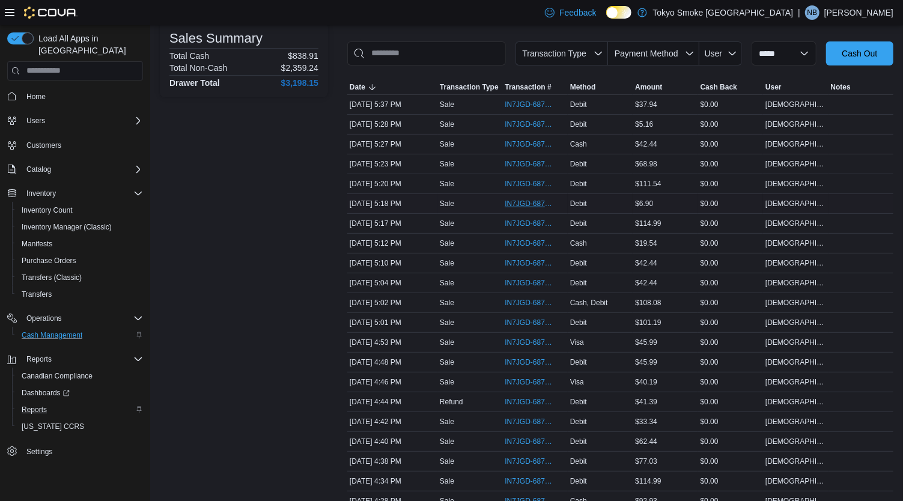
scroll to position [177, 0]
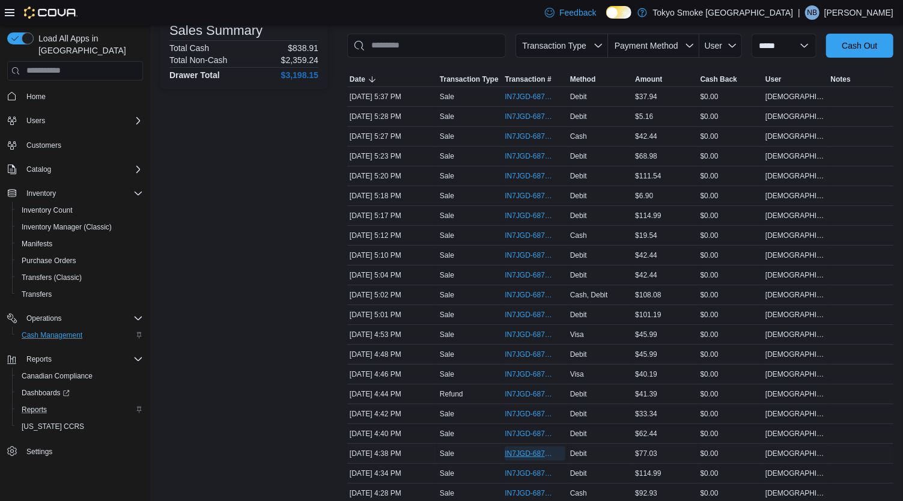
click at [517, 449] on span "IN7JGD-6878139" at bounding box center [529, 454] width 48 height 10
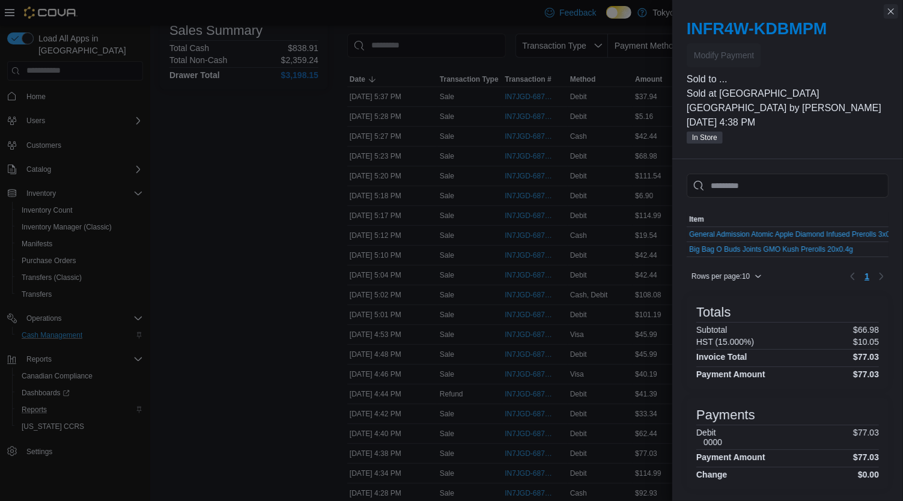
click at [893, 12] on button "Close this dialog" at bounding box center [891, 11] width 14 height 14
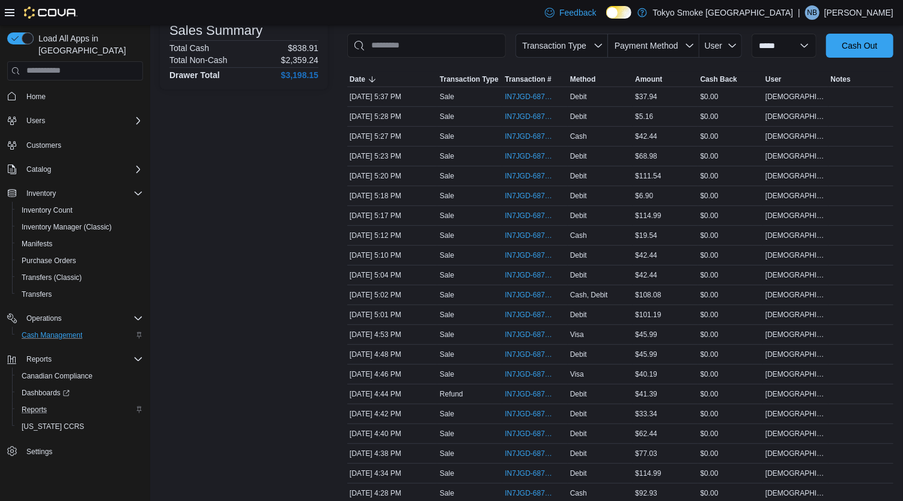
scroll to position [0, 0]
